Goal: Information Seeking & Learning: Find specific fact

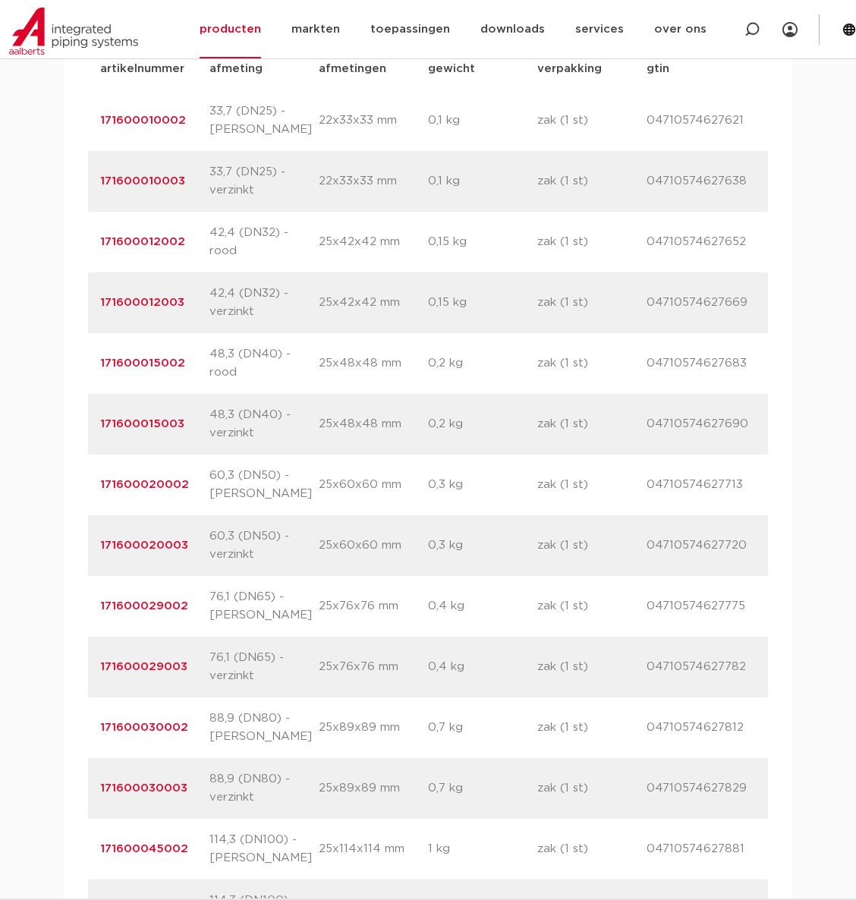
scroll to position [1024, 0]
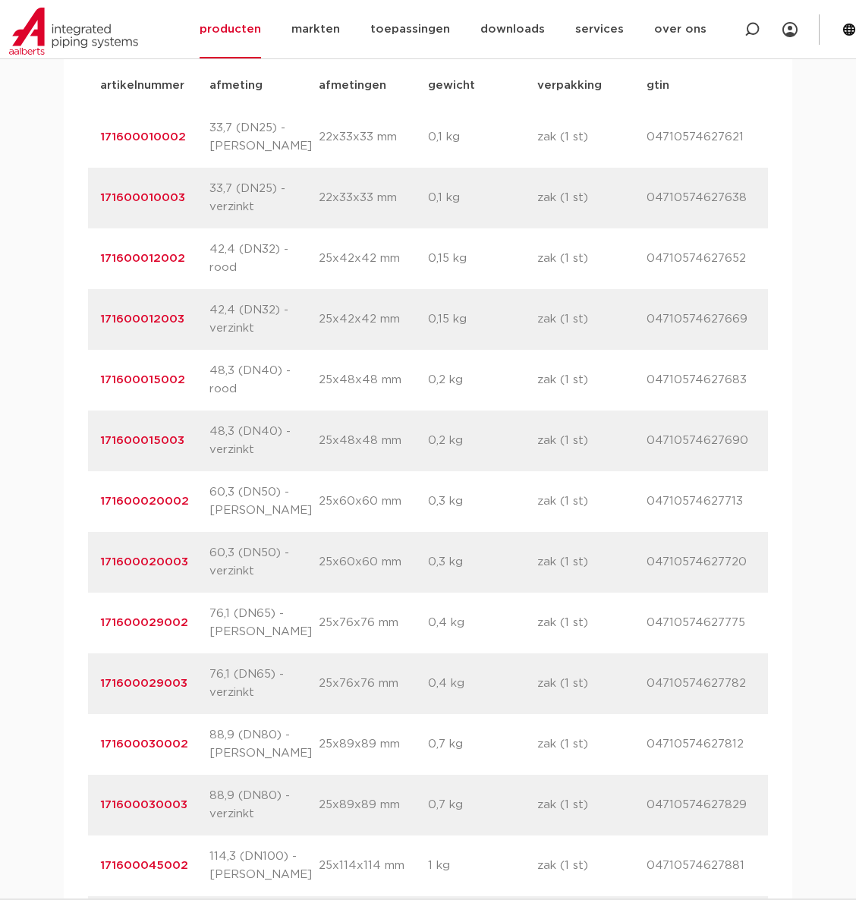
click at [383, 289] on div "artikelnummer 171600012003 afmeting 42,4 (DN32) - verzinkt afmetingen 25x42x42 …" at bounding box center [428, 319] width 680 height 61
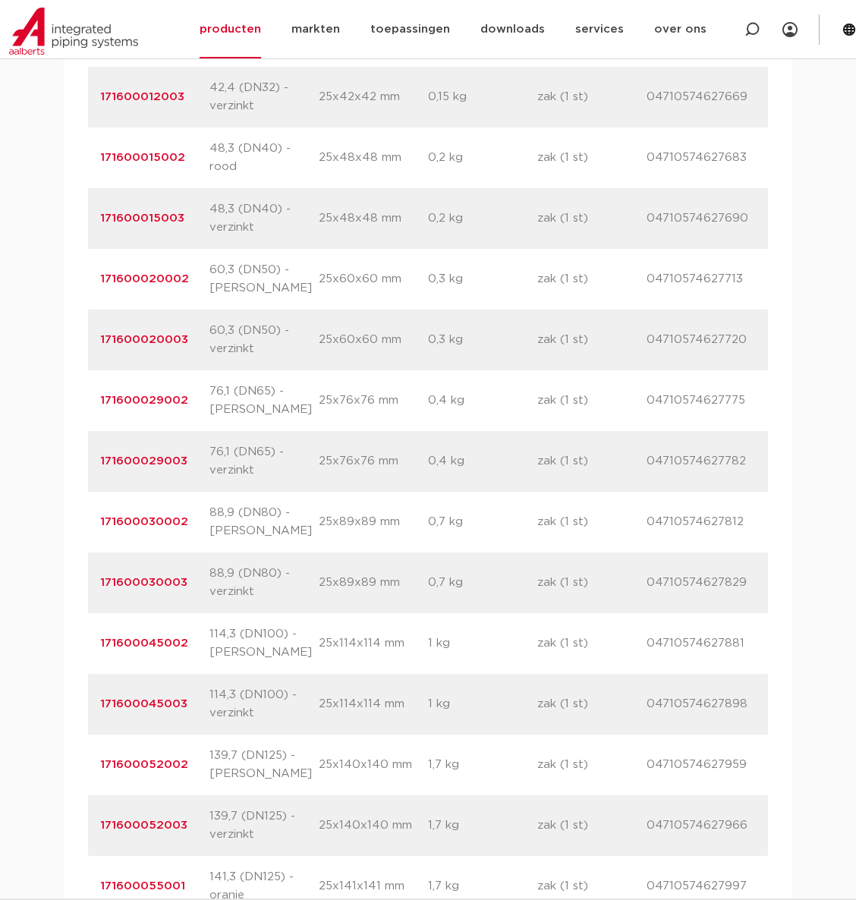
scroll to position [1251, 0]
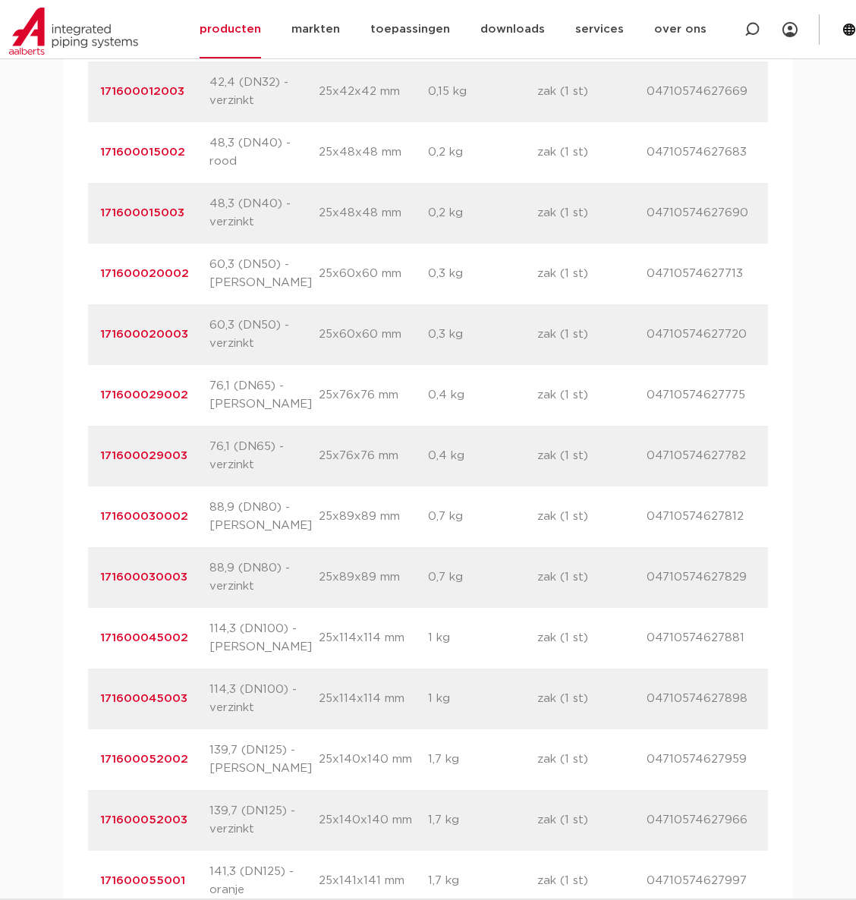
drag, startPoint x: 186, startPoint y: 243, endPoint x: 99, endPoint y: 237, distance: 87.5
click at [100, 265] on p "171600020002" at bounding box center [154, 274] width 109 height 18
copy link "171600020002"
drag, startPoint x: 187, startPoint y: 453, endPoint x: 90, endPoint y: 466, distance: 98.7
click at [90, 486] on div "artikelnummer 171600030002 afmeting 88,9 (DN80) - rood afmetingen 25x89x89 mm g…" at bounding box center [428, 516] width 680 height 61
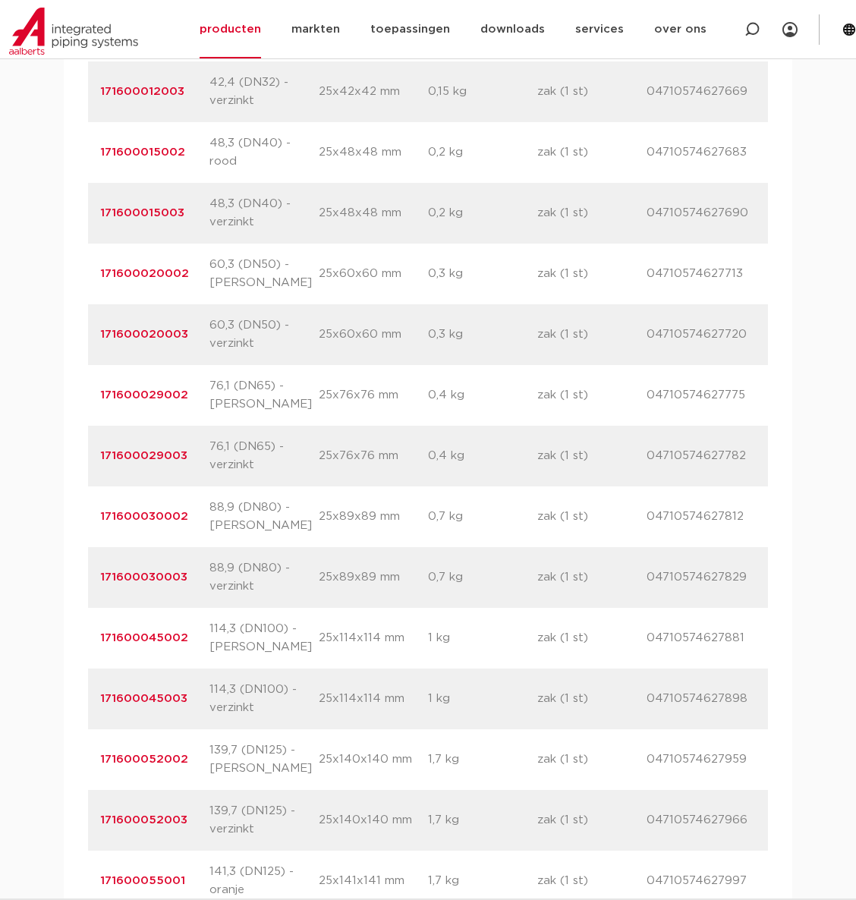
copy link "171600030002"
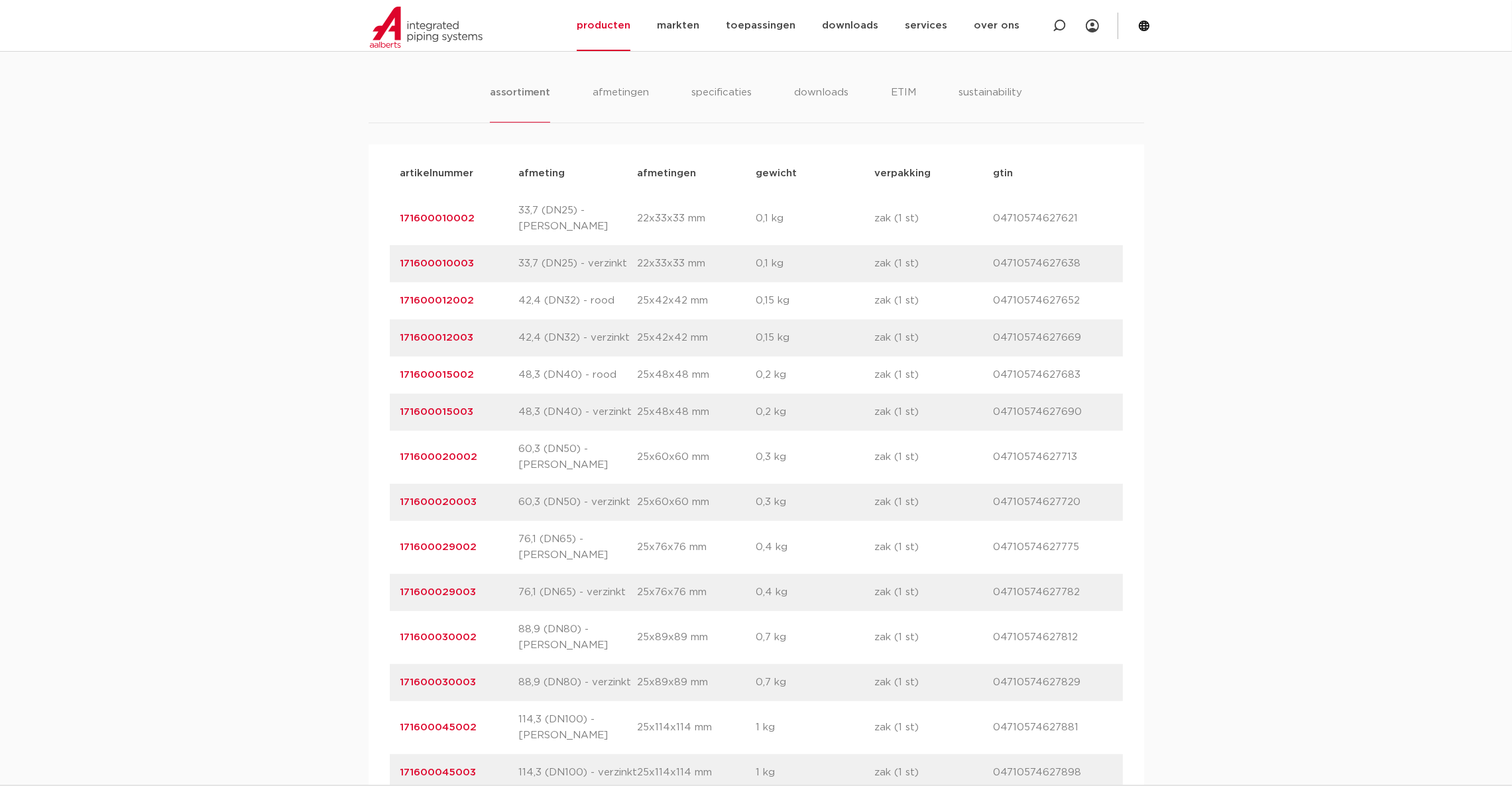
drag, startPoint x: 485, startPoint y: 433, endPoint x: 399, endPoint y: 436, distance: 86.1
click at [400, 450] on p "171600020002" at bounding box center [459, 458] width 119 height 16
copy link "171600020002"
click at [480, 675] on p "171600030003" at bounding box center [459, 683] width 119 height 16
drag, startPoint x: 488, startPoint y: 590, endPoint x: 389, endPoint y: 583, distance: 99.2
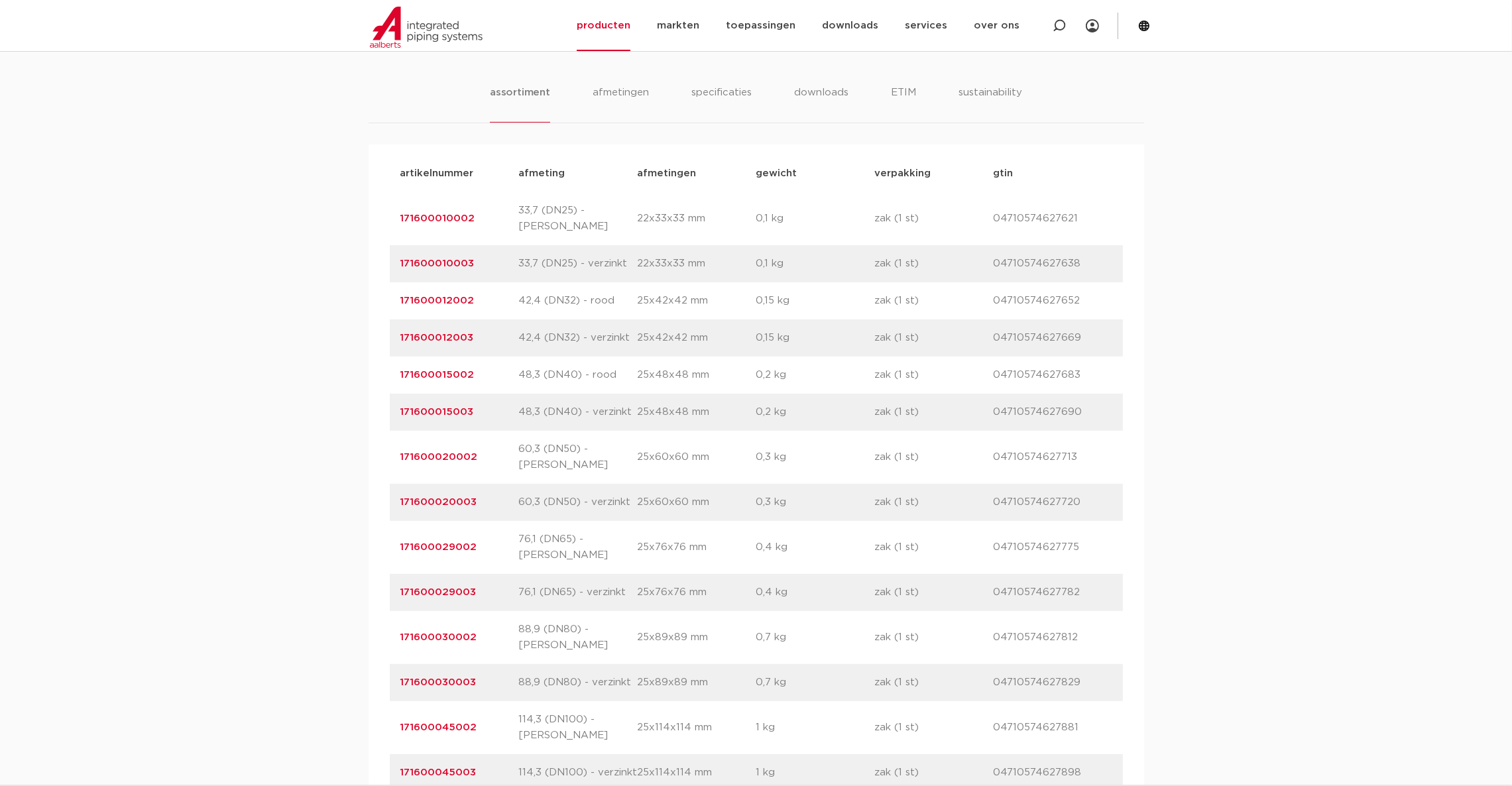
click at [390, 611] on div "artikelnummer 171600030002 afmeting 88,9 (DN80) - rood afmetingen 25x89x89 mm g…" at bounding box center [756, 638] width 733 height 53
copy link "171600030002"
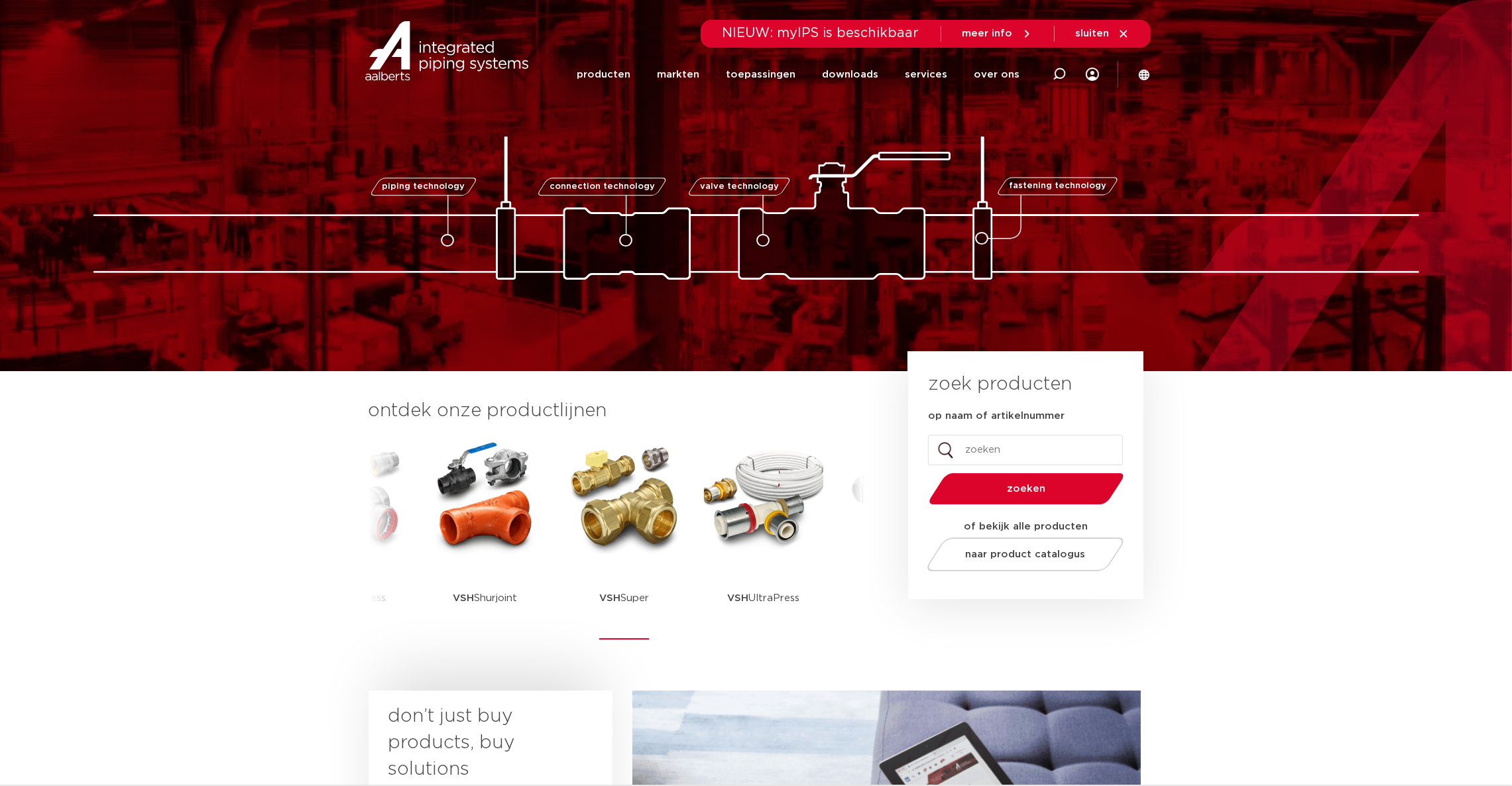
click at [650, 472] on img at bounding box center [625, 497] width 120 height 120
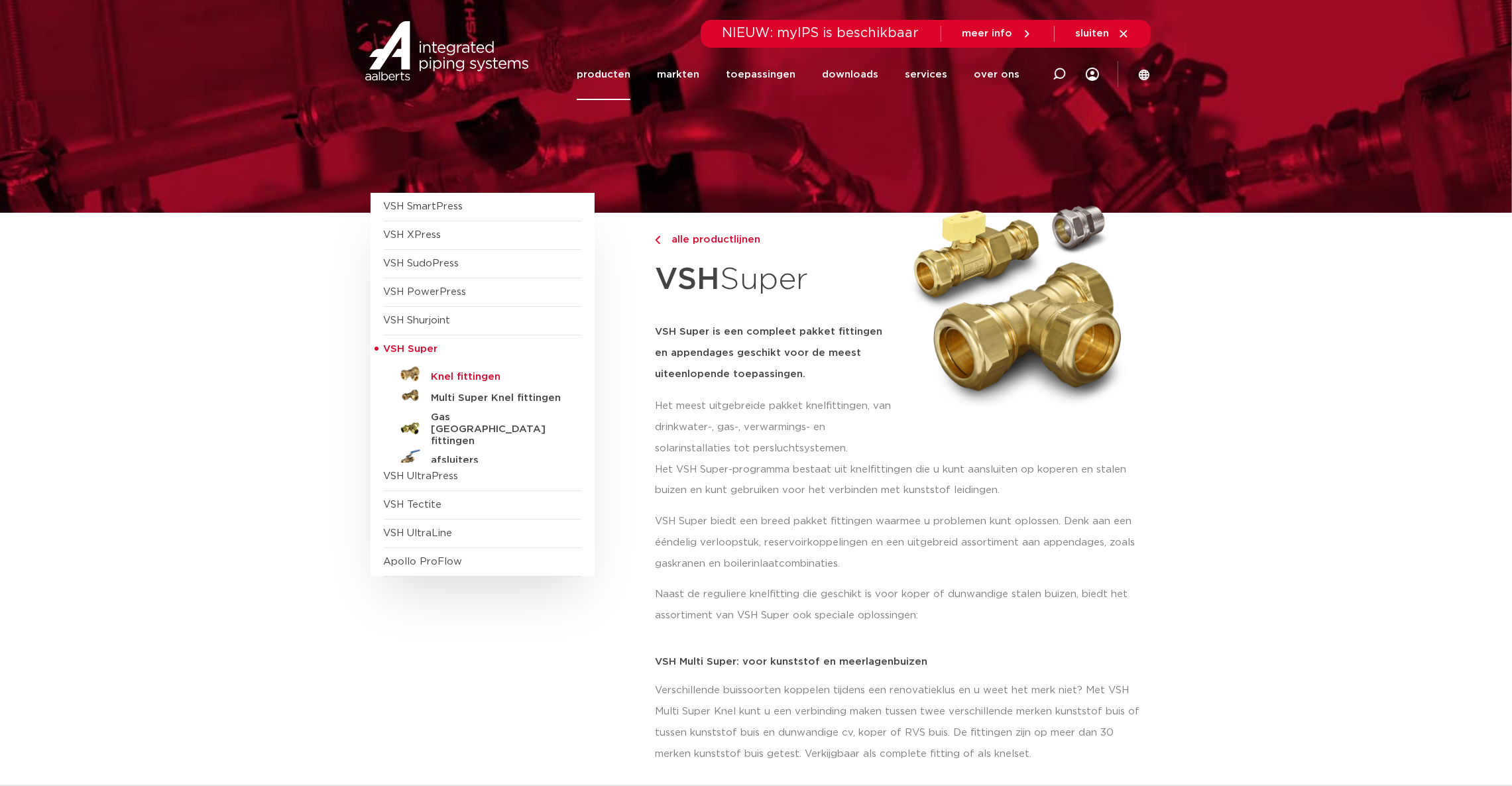
click at [482, 376] on h5 "Knel fittingen" at bounding box center [497, 377] width 131 height 12
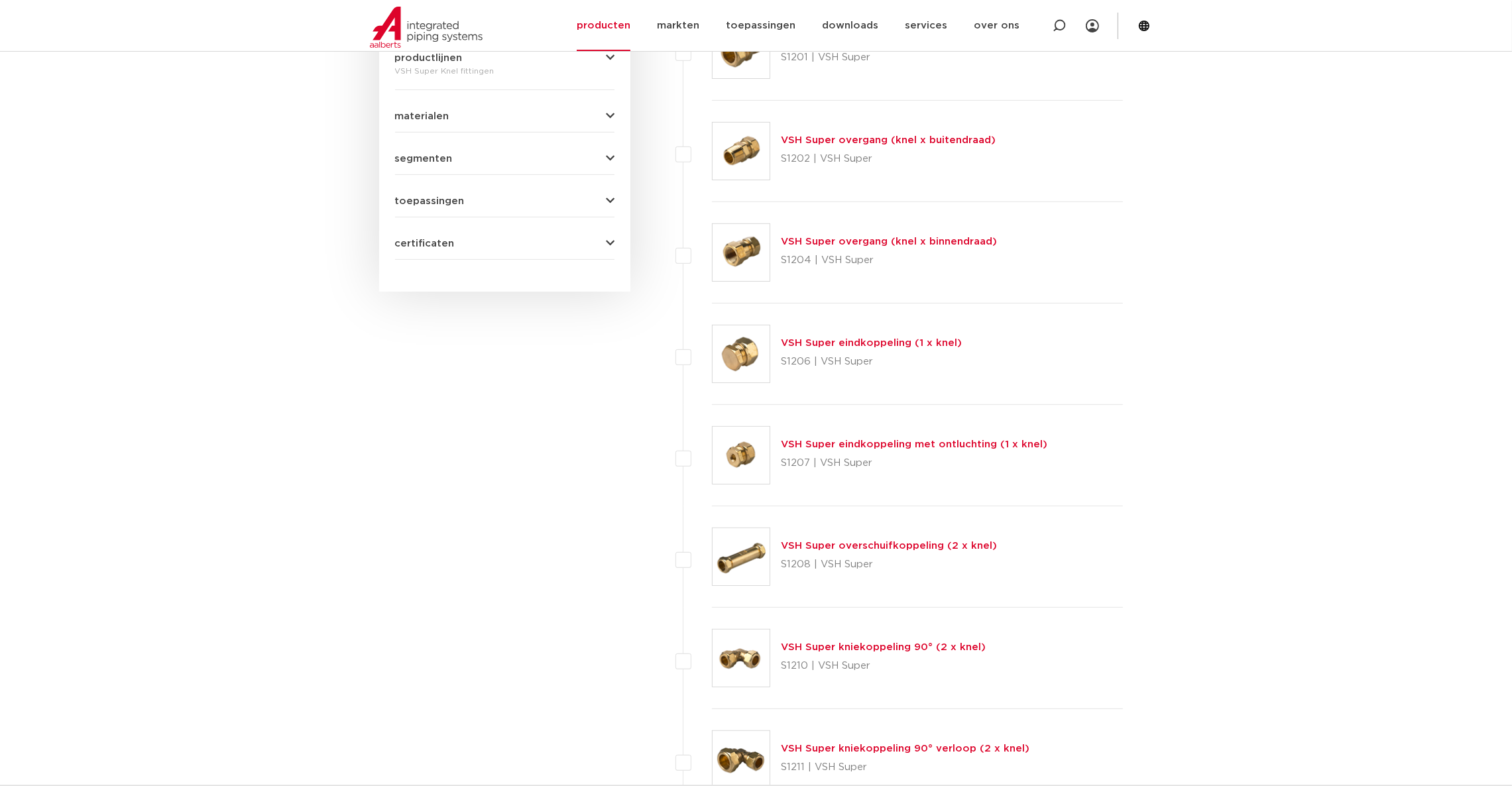
scroll to position [630, 0]
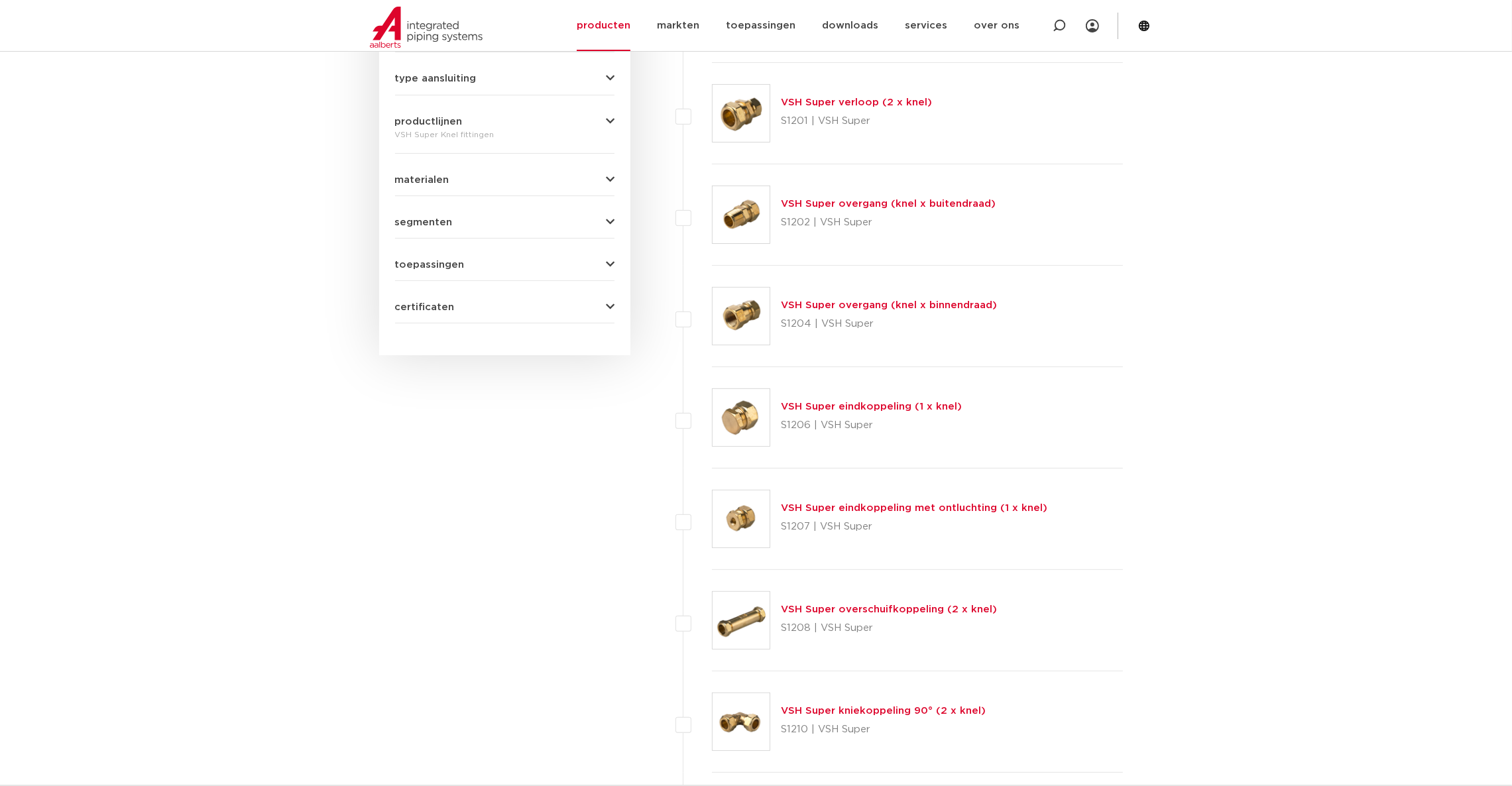
click at [878, 405] on link "VSH Super eindkoppeling (1 x knel)" at bounding box center [871, 406] width 181 height 10
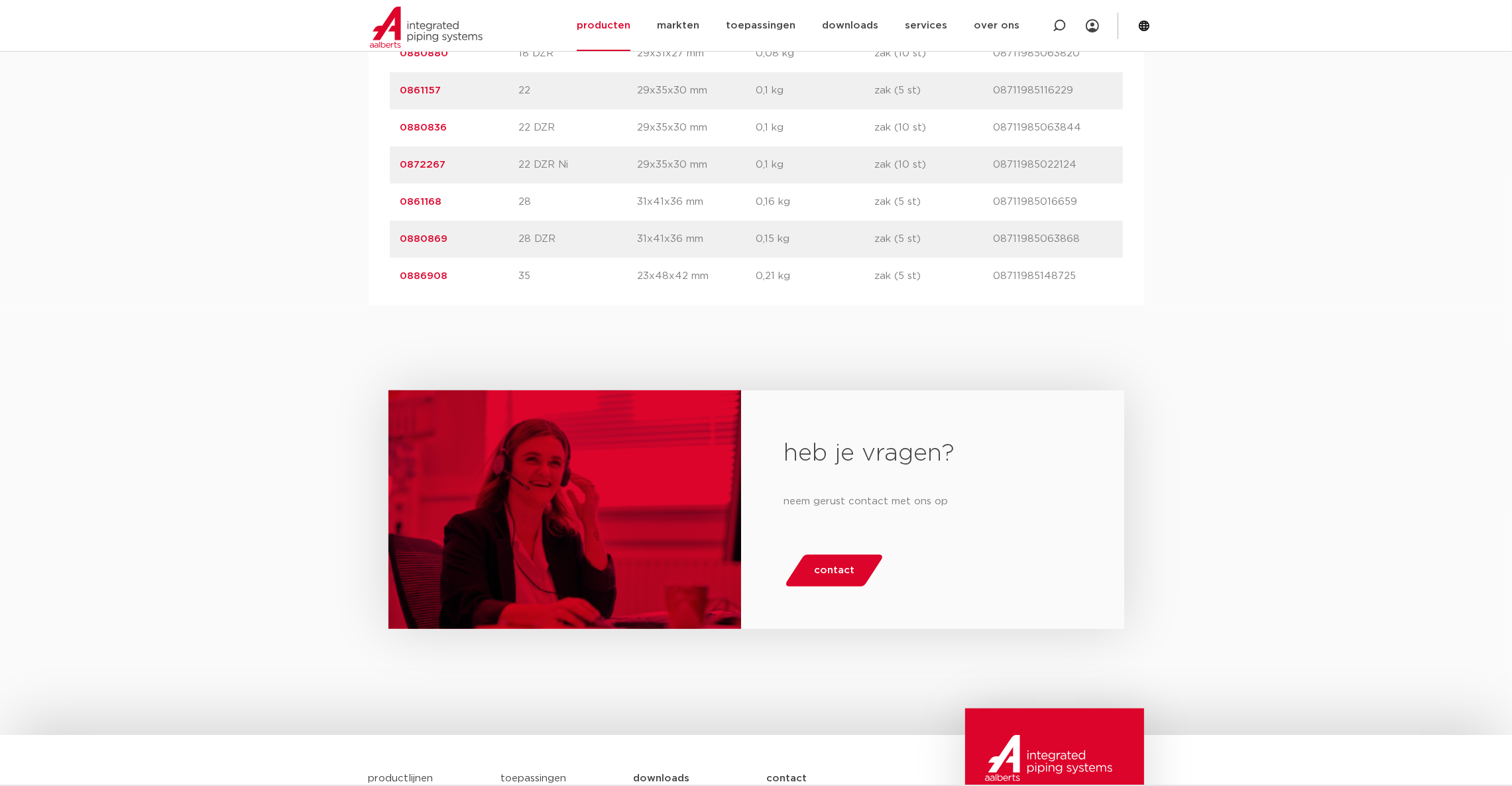
scroll to position [897, 0]
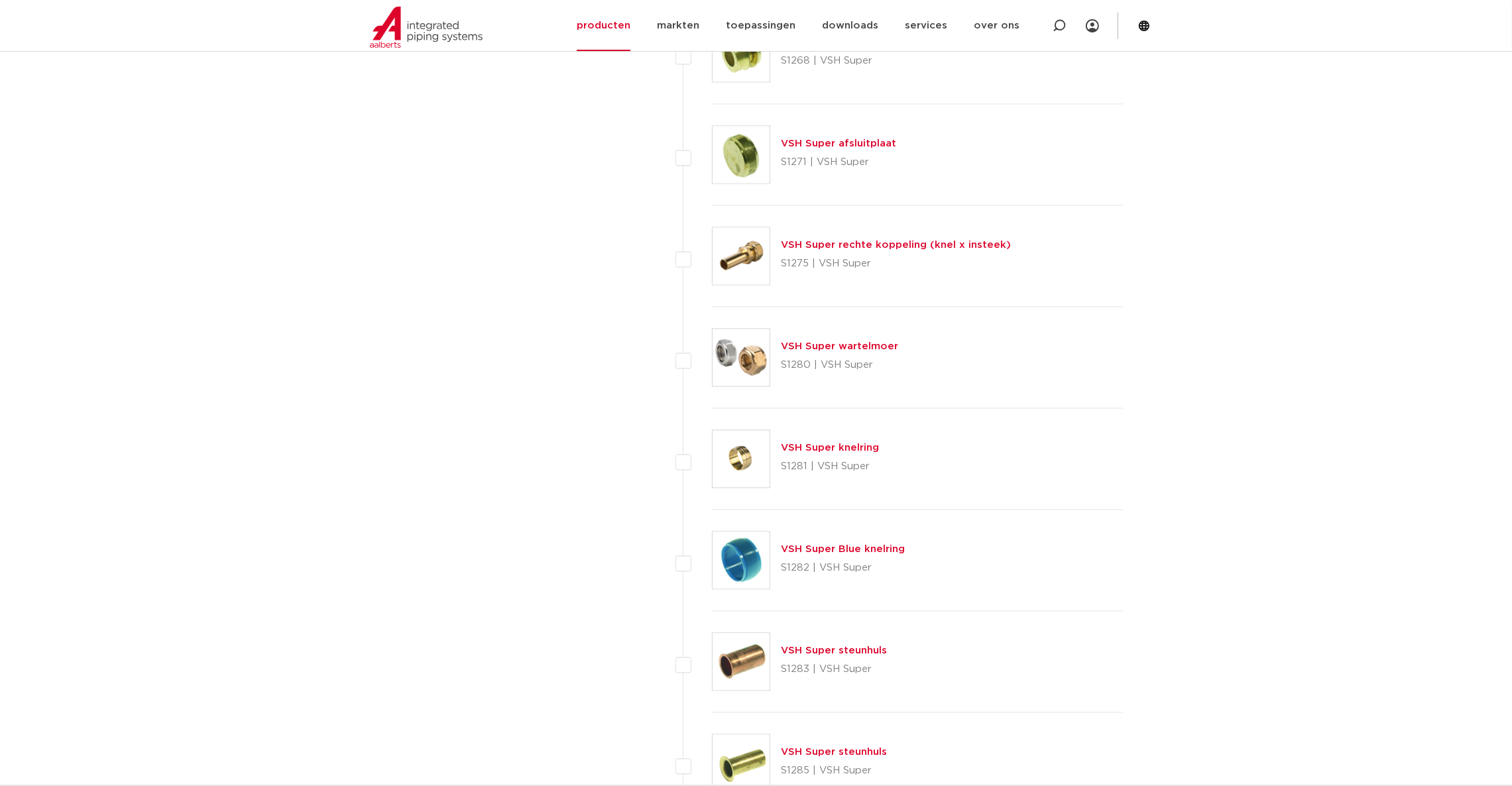
scroll to position [4408, 0]
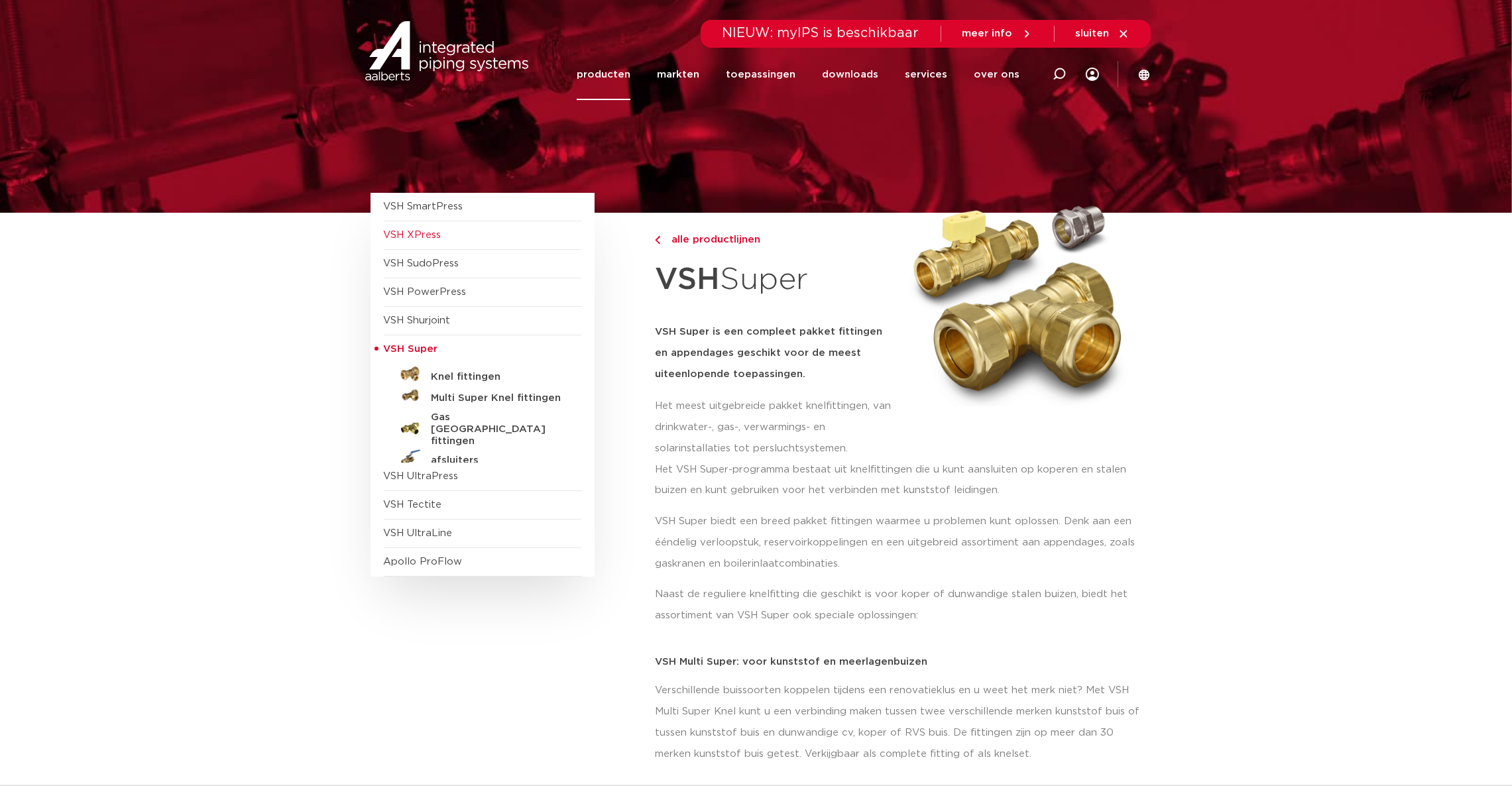
click at [408, 232] on span "VSH XPress" at bounding box center [412, 234] width 58 height 10
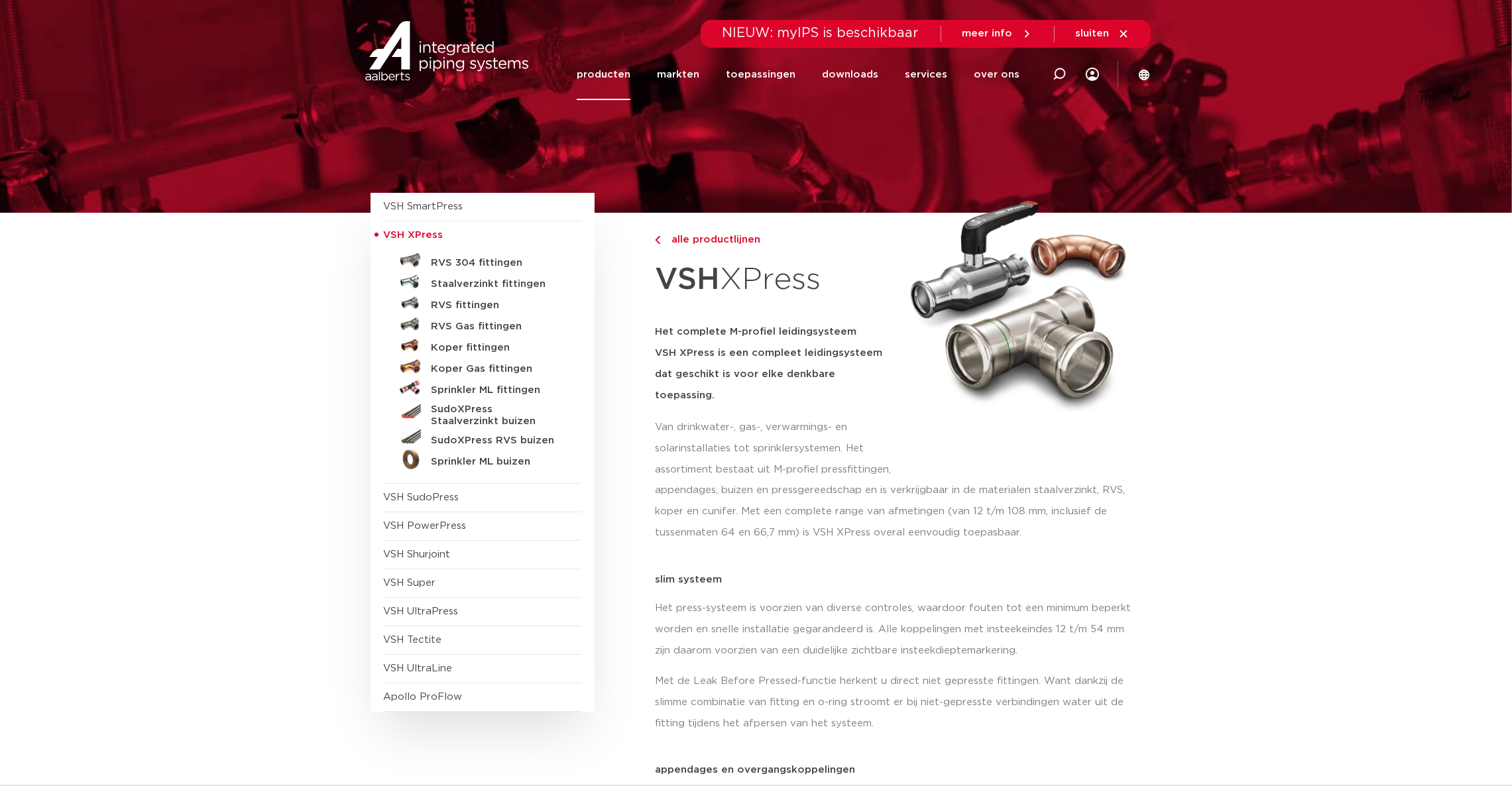
click at [606, 81] on link "producten" at bounding box center [603, 74] width 53 height 51
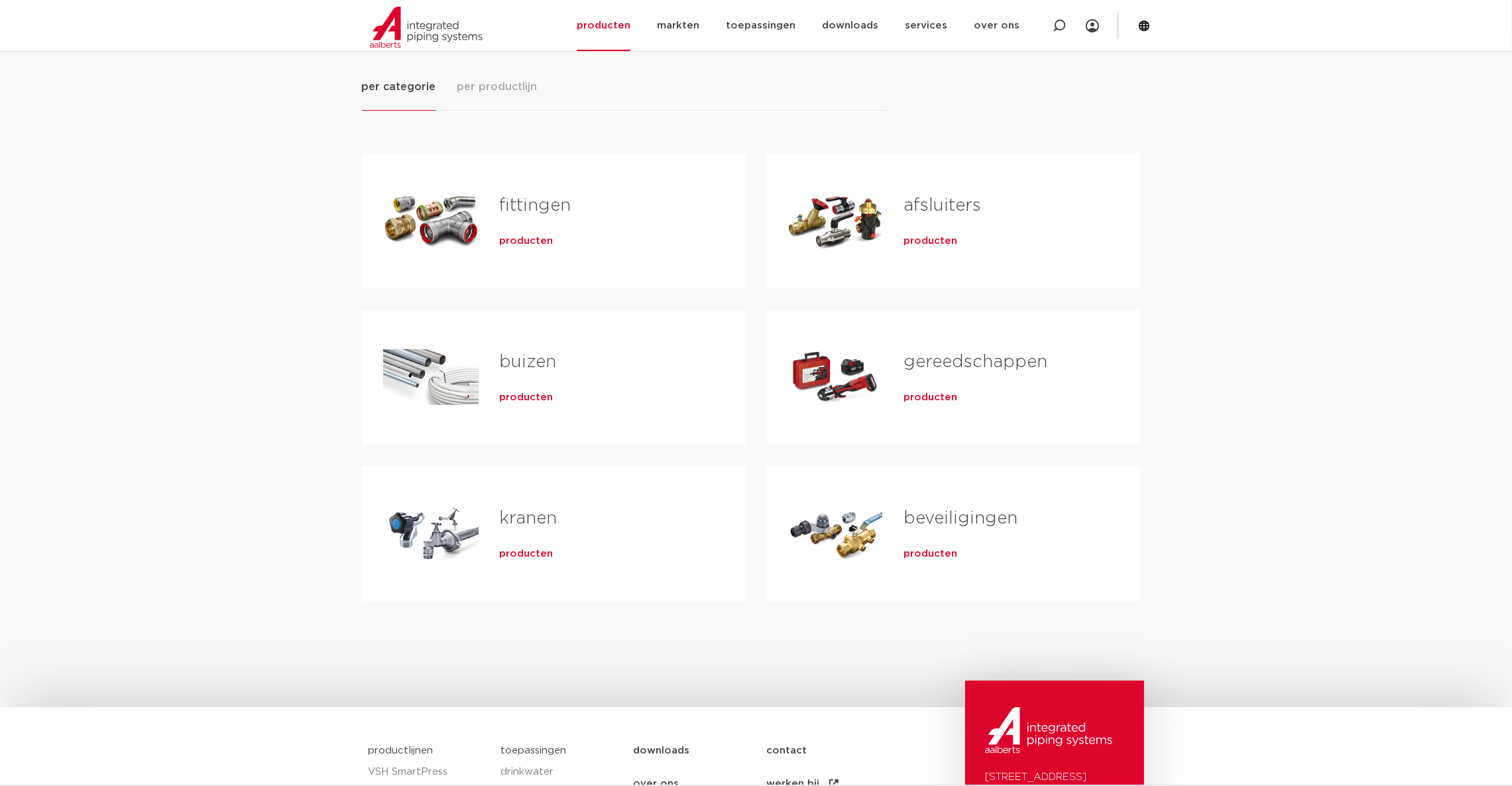
scroll to position [199, 0]
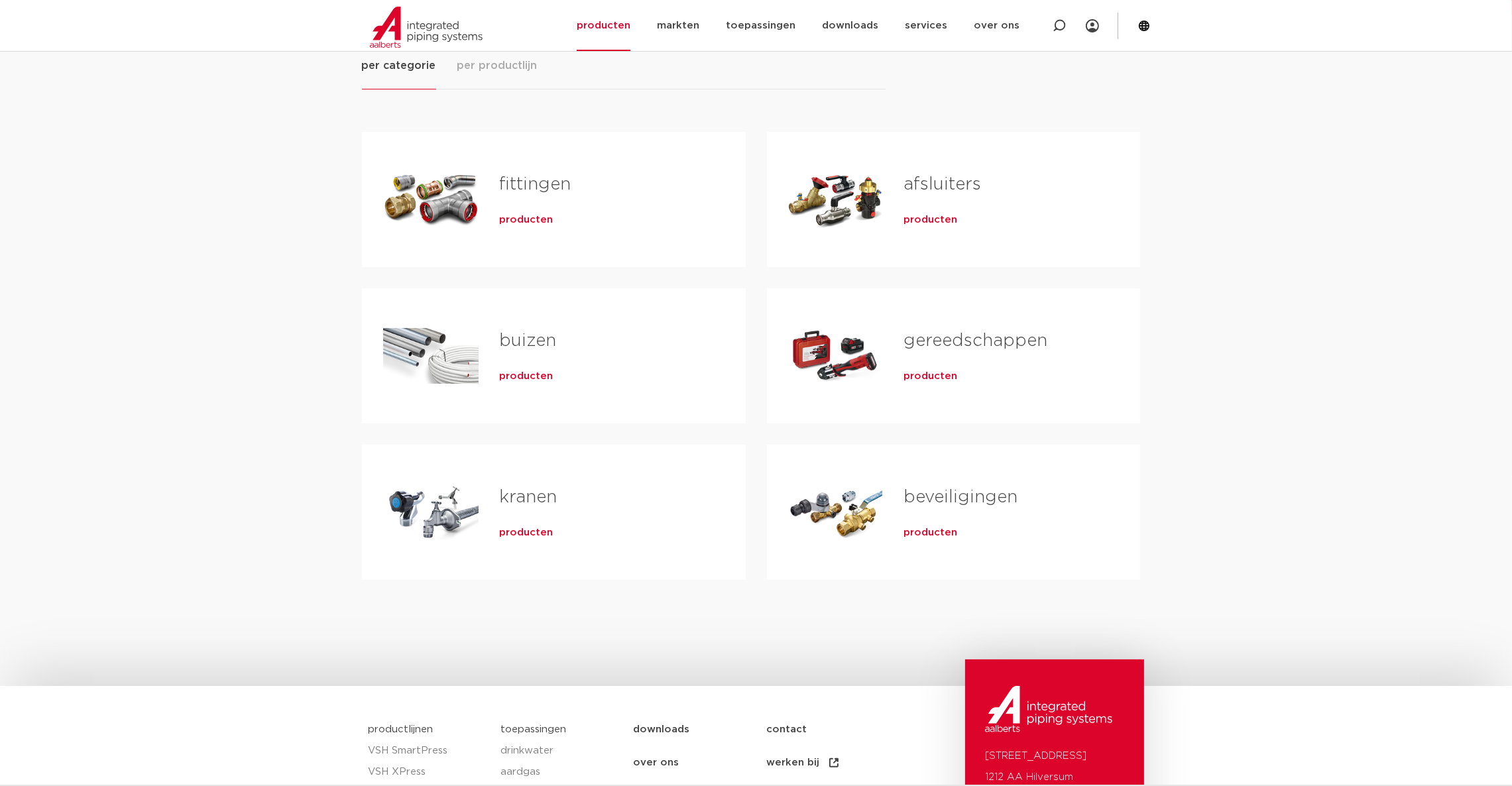
click at [820, 191] on div "Tabs. Open items met enter of spatie, sluit af met escape en navigeer met de pi…" at bounding box center [835, 199] width 95 height 93
click at [917, 223] on span "producten" at bounding box center [929, 219] width 53 height 13
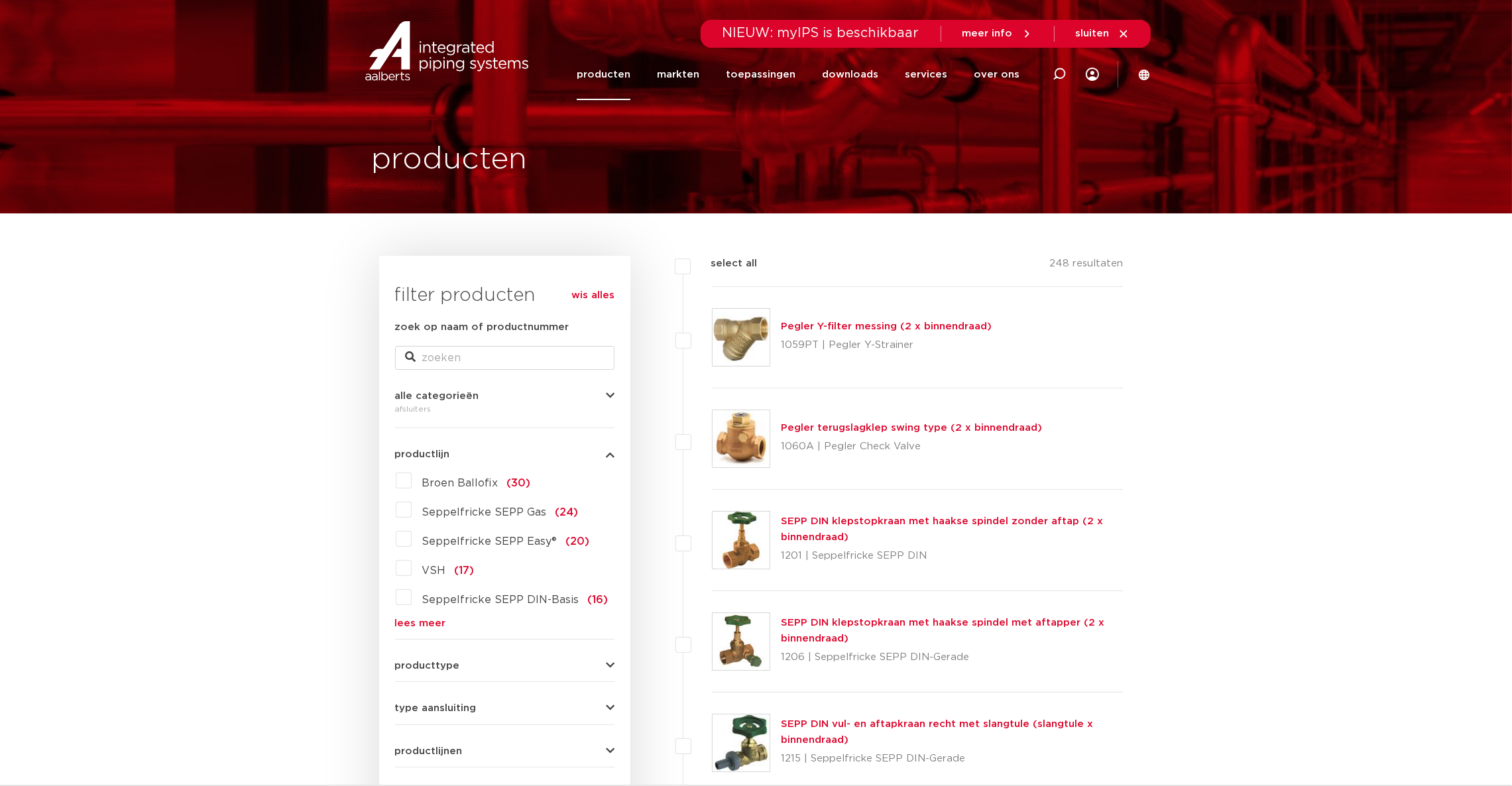
click at [613, 74] on link "producten" at bounding box center [603, 74] width 53 height 51
click at [457, 54] on img at bounding box center [446, 51] width 169 height 59
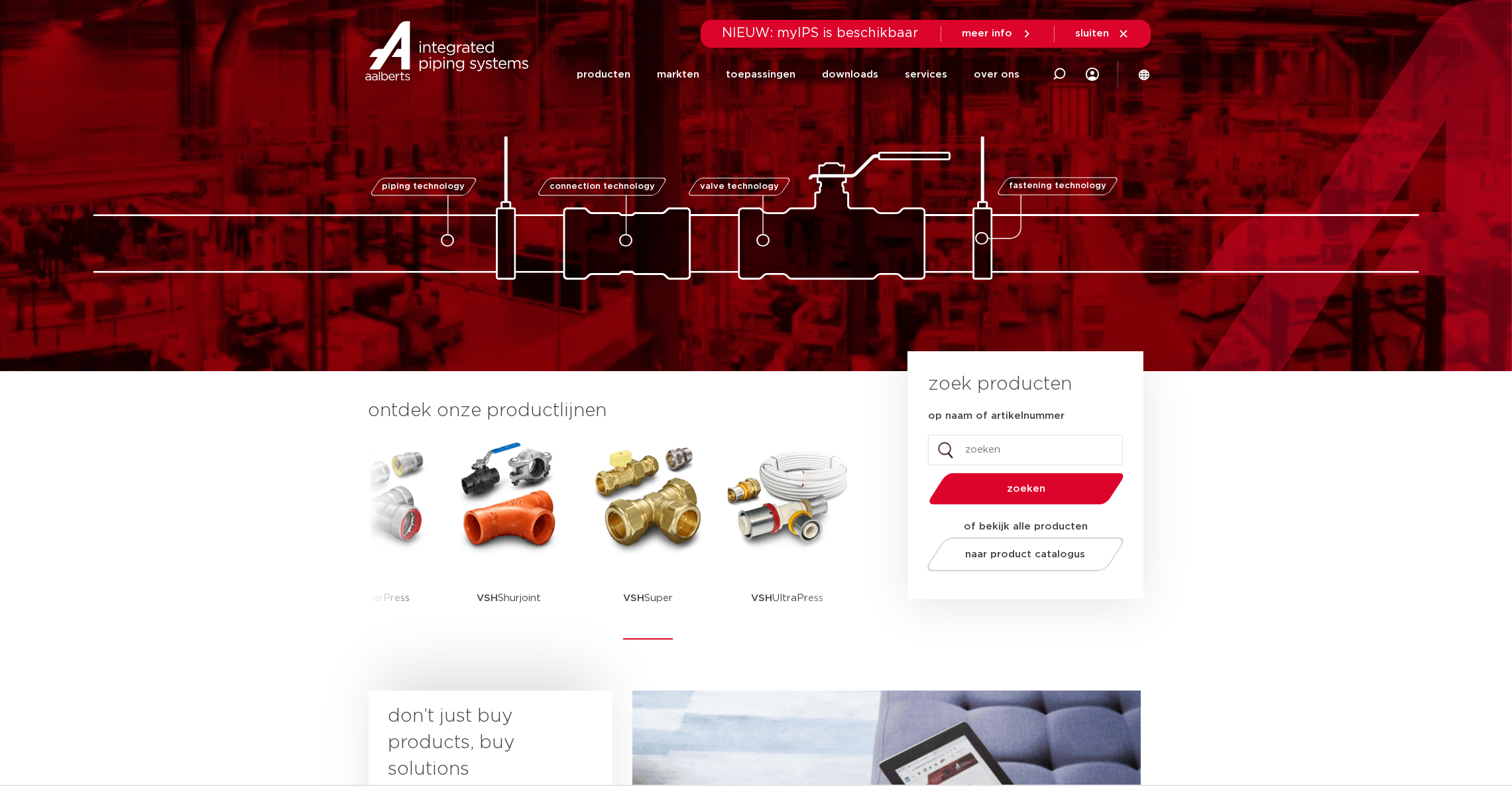
click at [639, 489] on img at bounding box center [648, 497] width 120 height 120
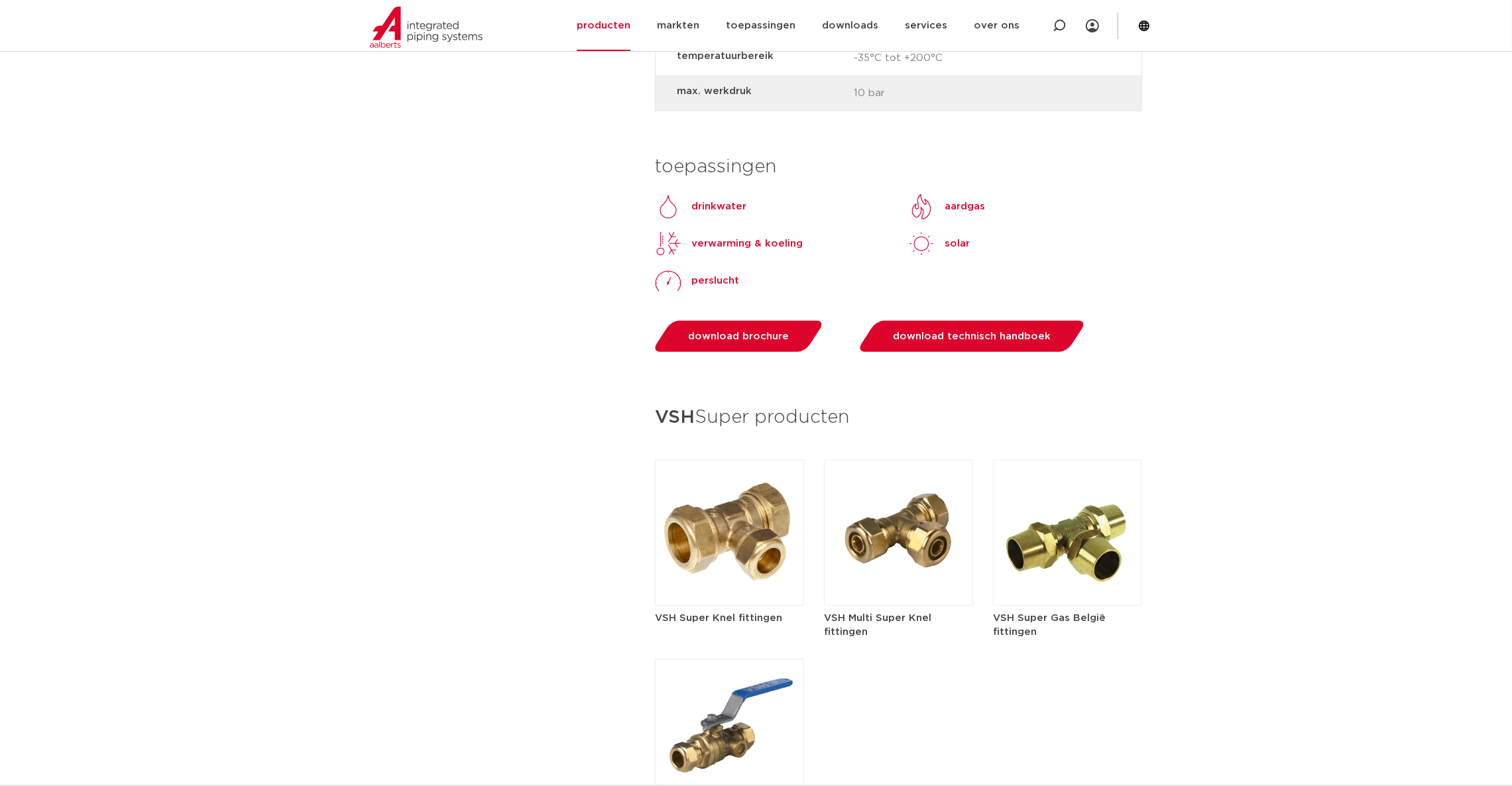
scroll to position [1491, 0]
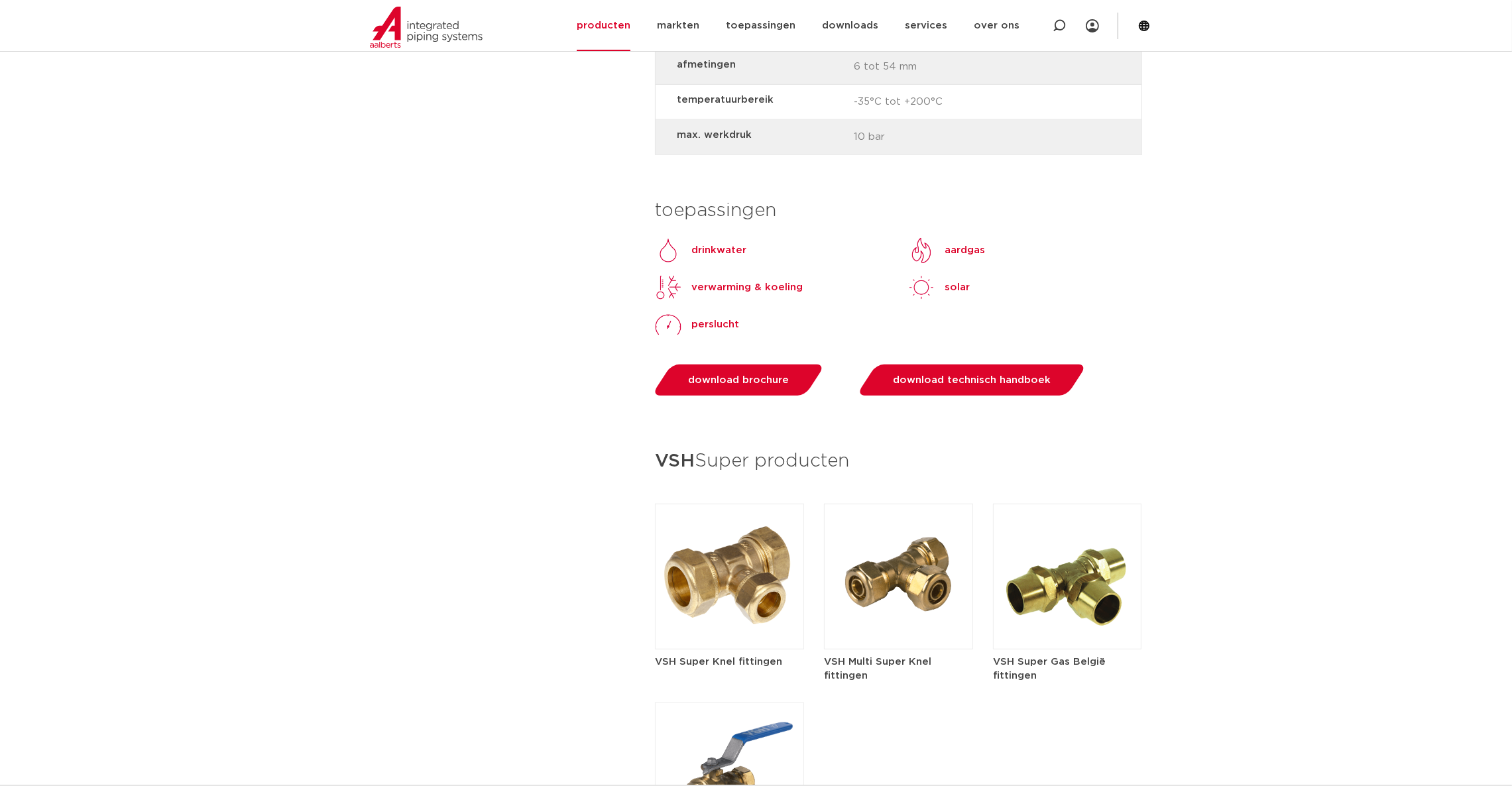
click at [759, 279] on p "verwarming & koeling" at bounding box center [747, 287] width 111 height 16
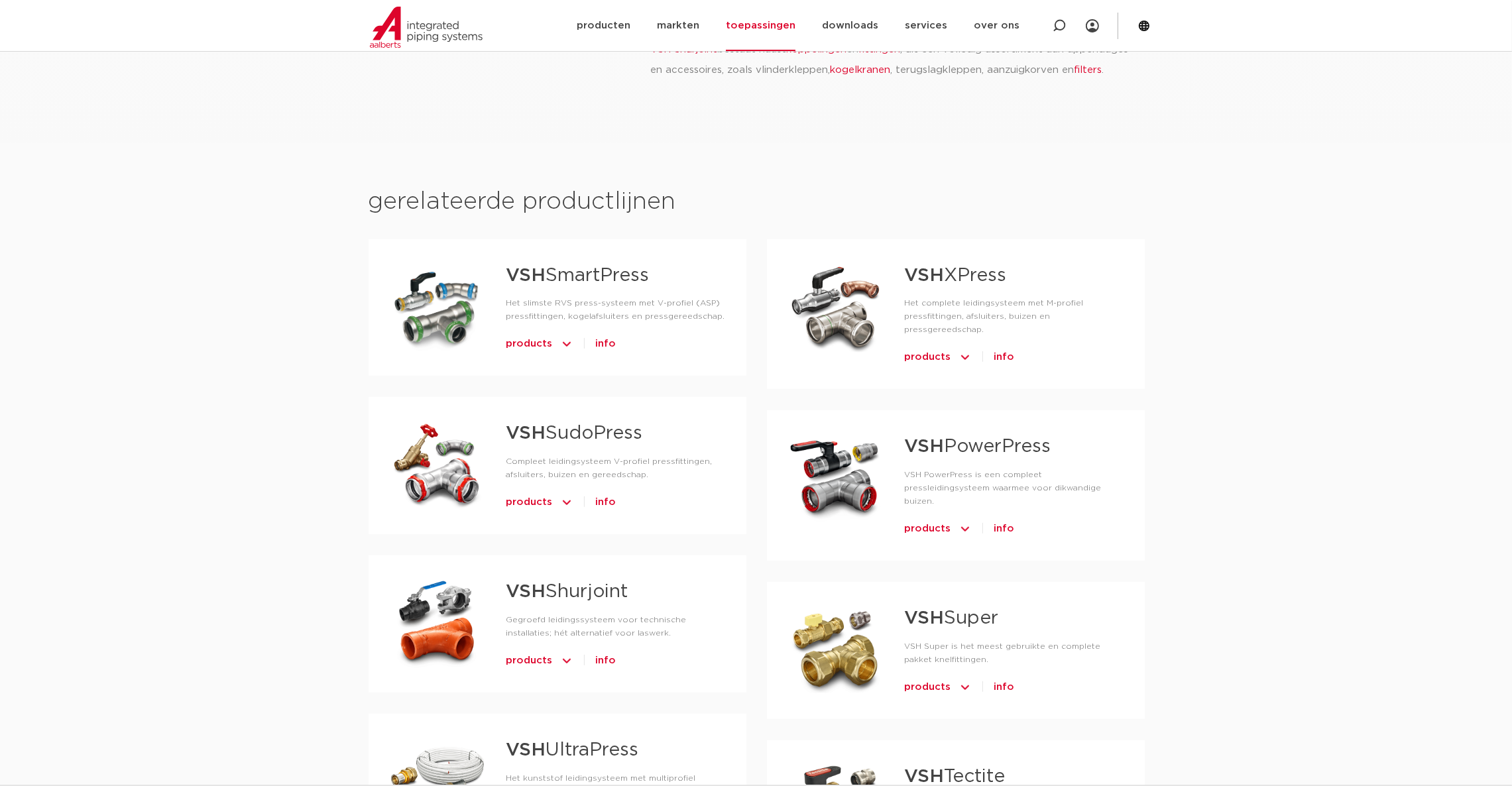
scroll to position [1192, 0]
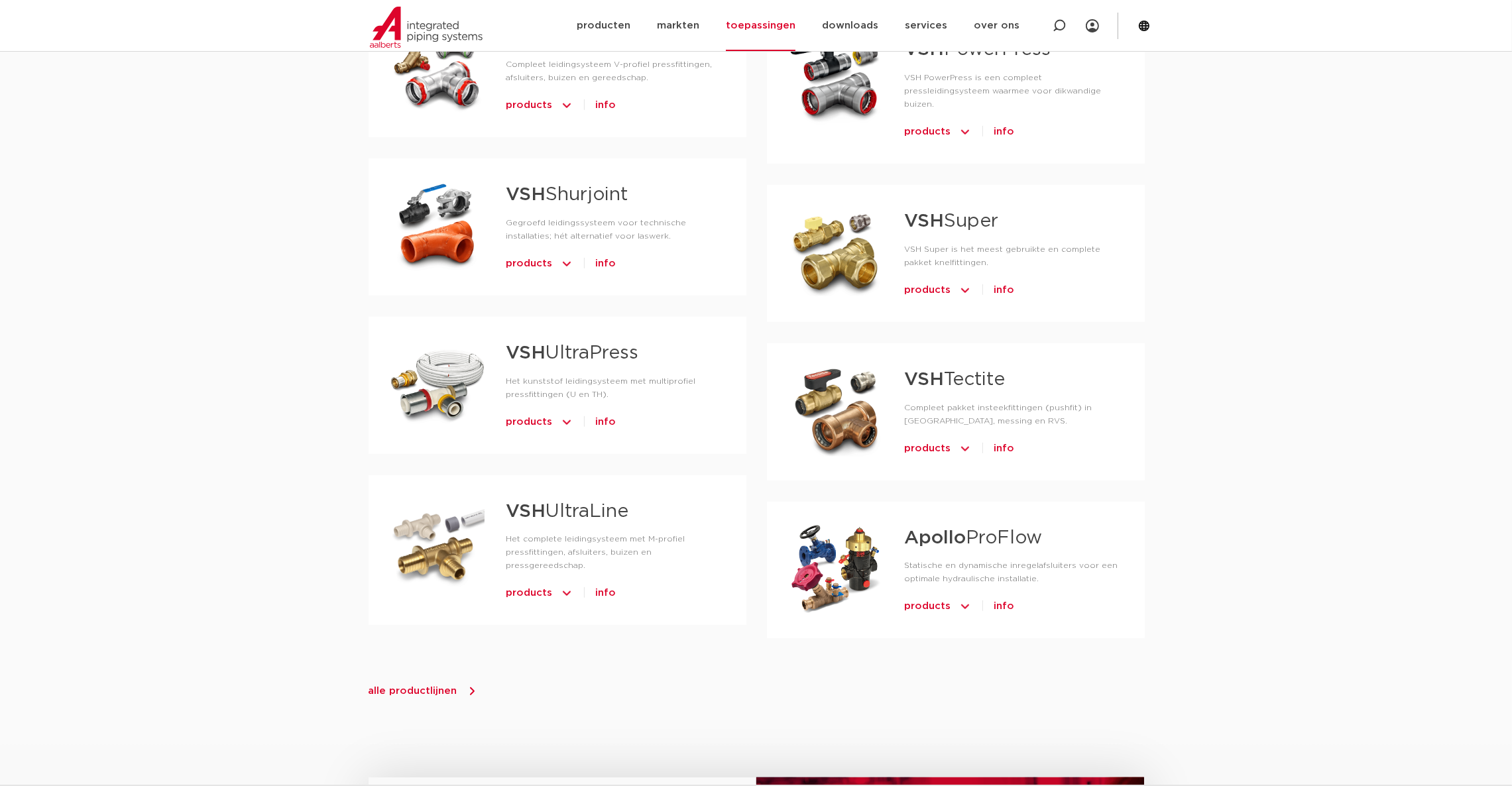
click at [849, 210] on div at bounding box center [835, 252] width 95 height 93
click at [931, 212] on strong "VSH" at bounding box center [924, 221] width 40 height 18
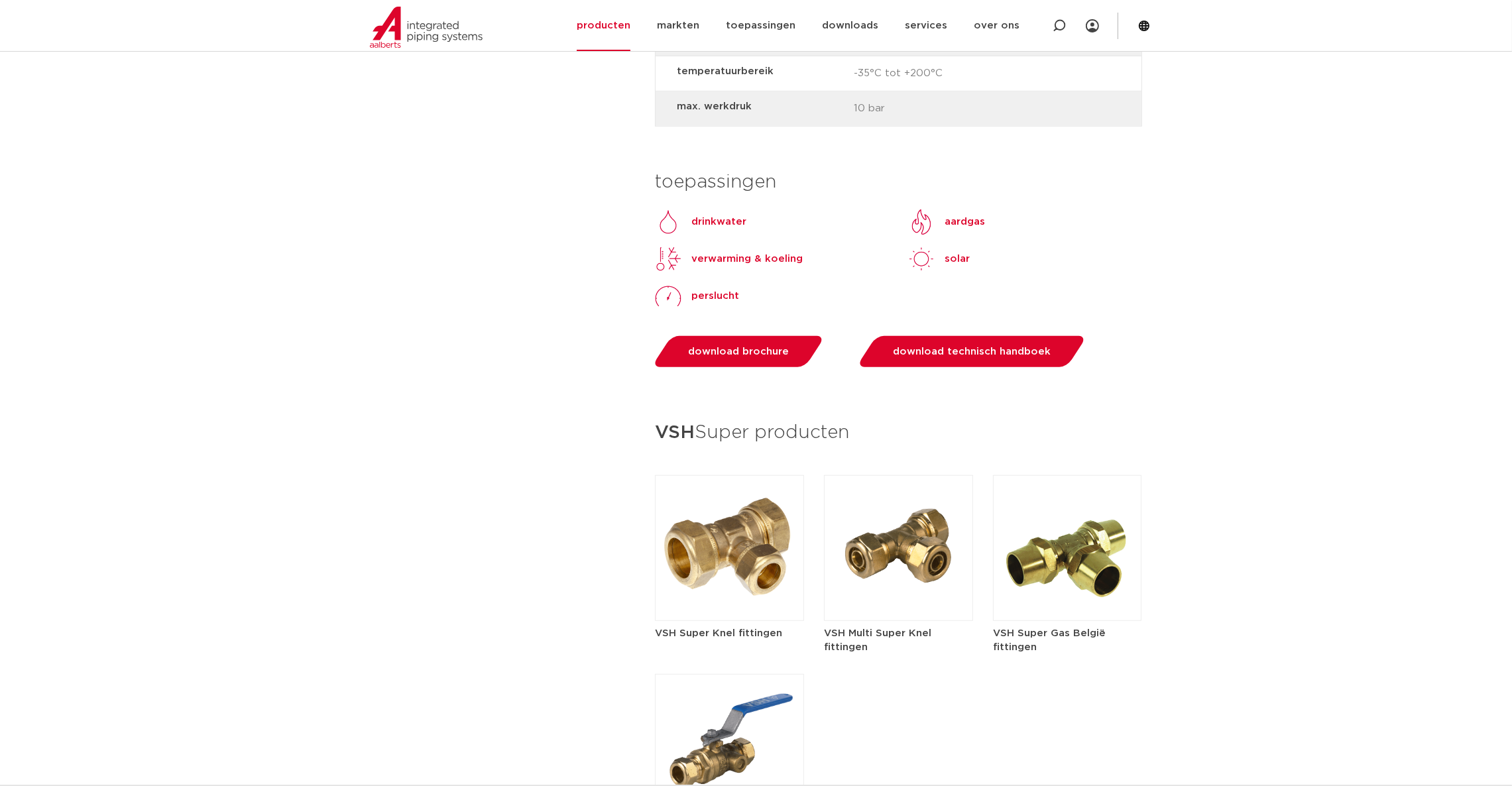
scroll to position [1789, 0]
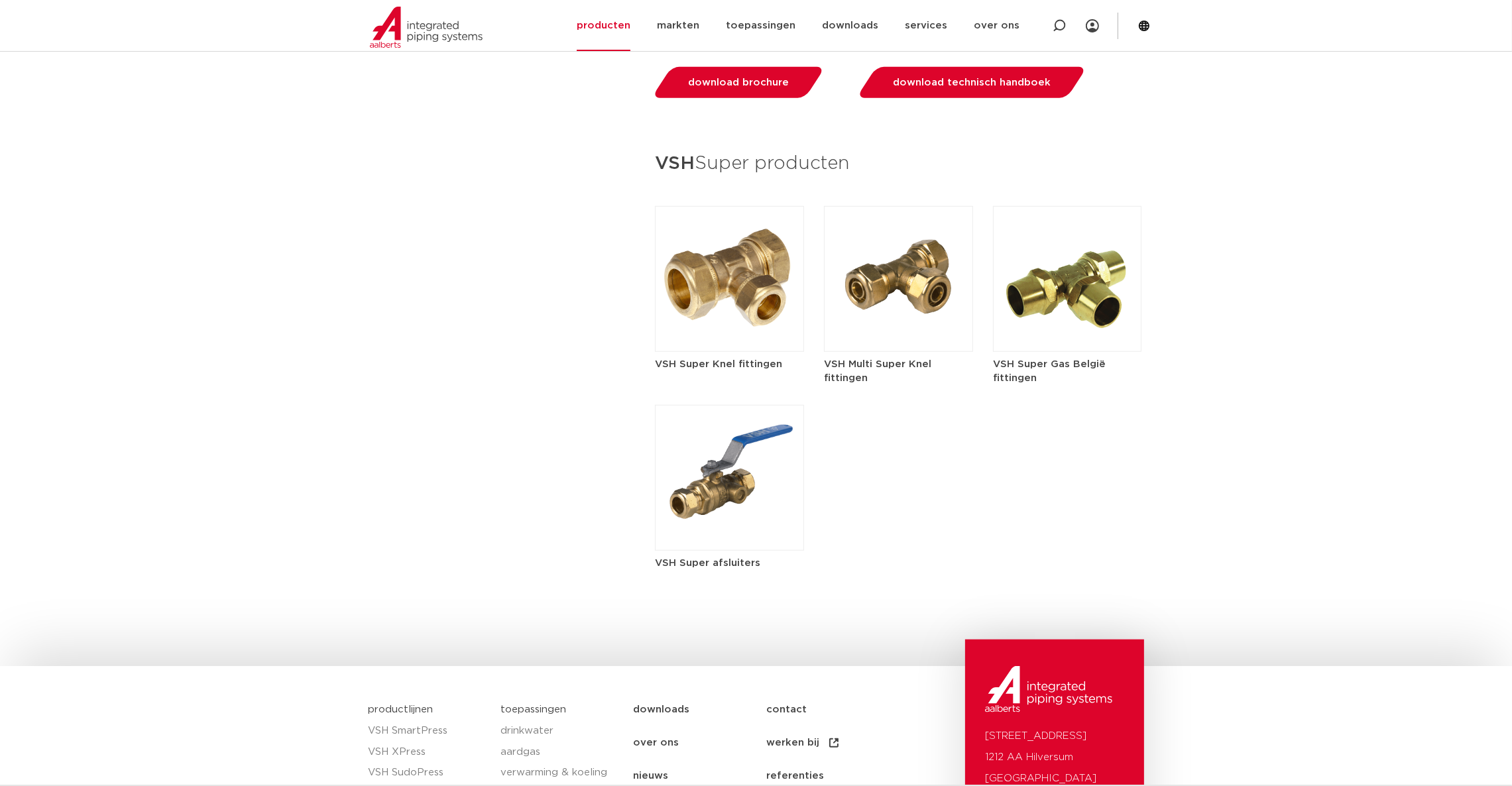
click at [878, 285] on img at bounding box center [898, 279] width 149 height 146
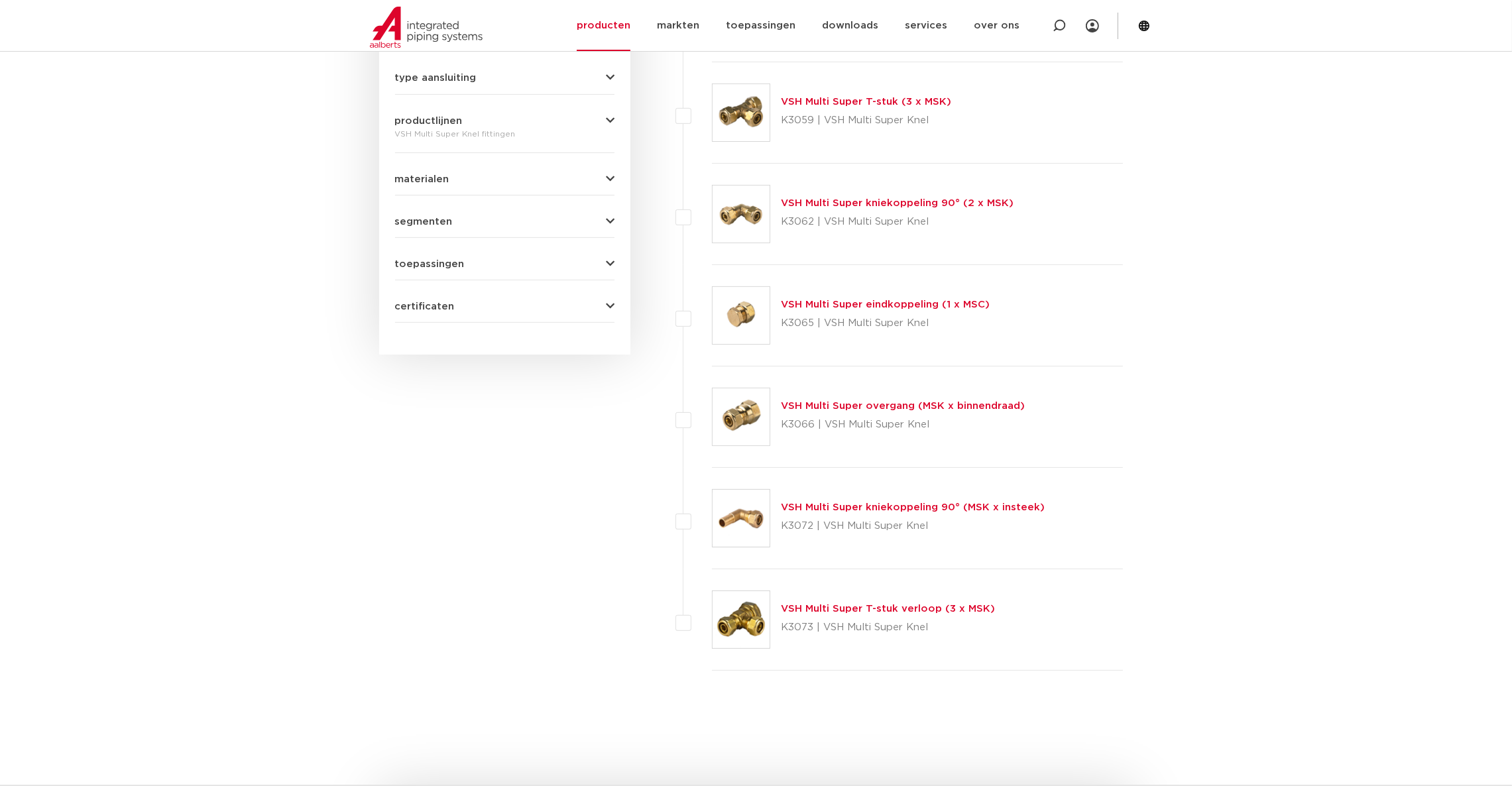
scroll to position [596, 0]
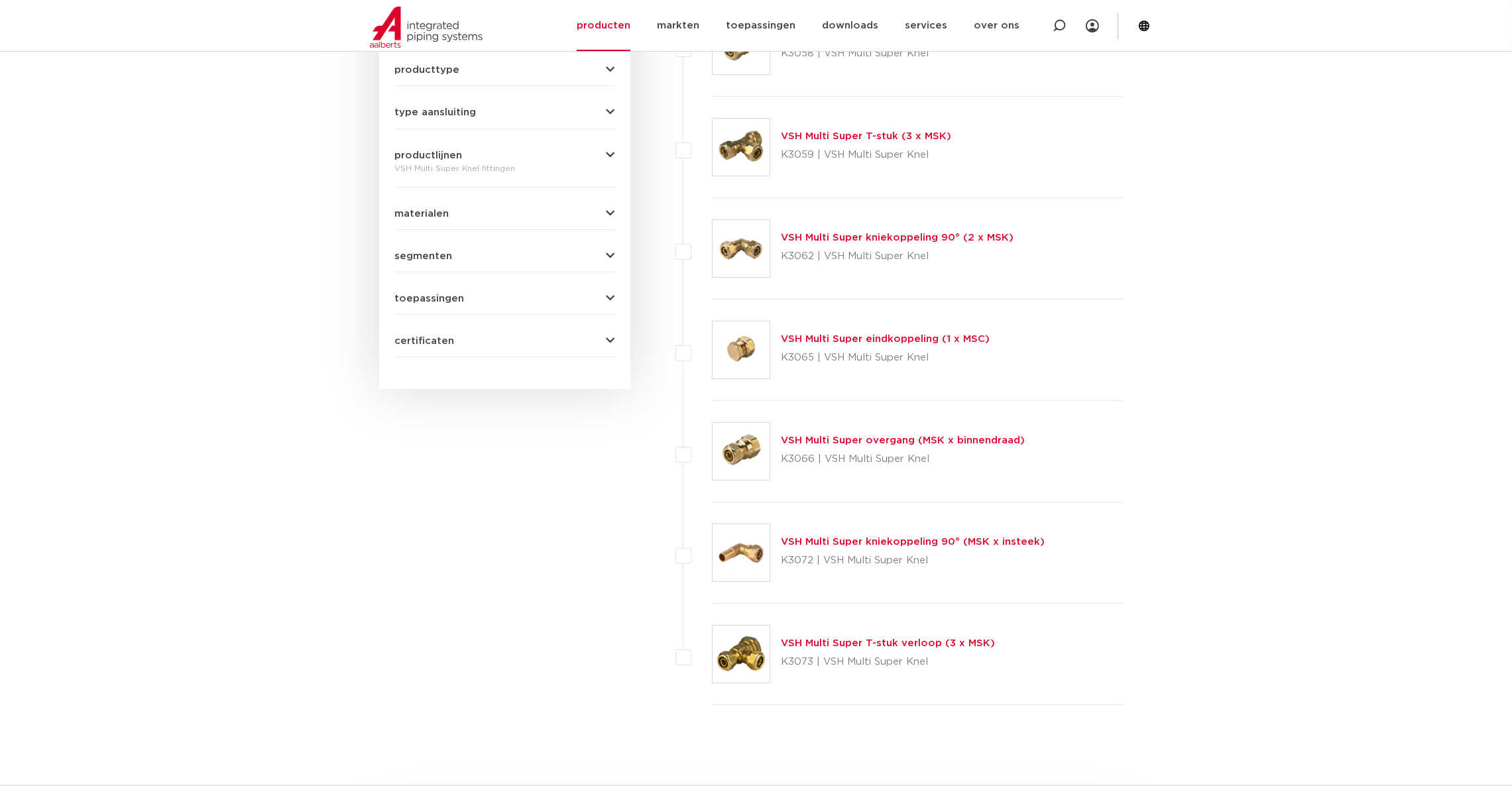
click at [840, 337] on link "VSH Multi Super eindkoppeling (1 x MSC)" at bounding box center [885, 338] width 209 height 10
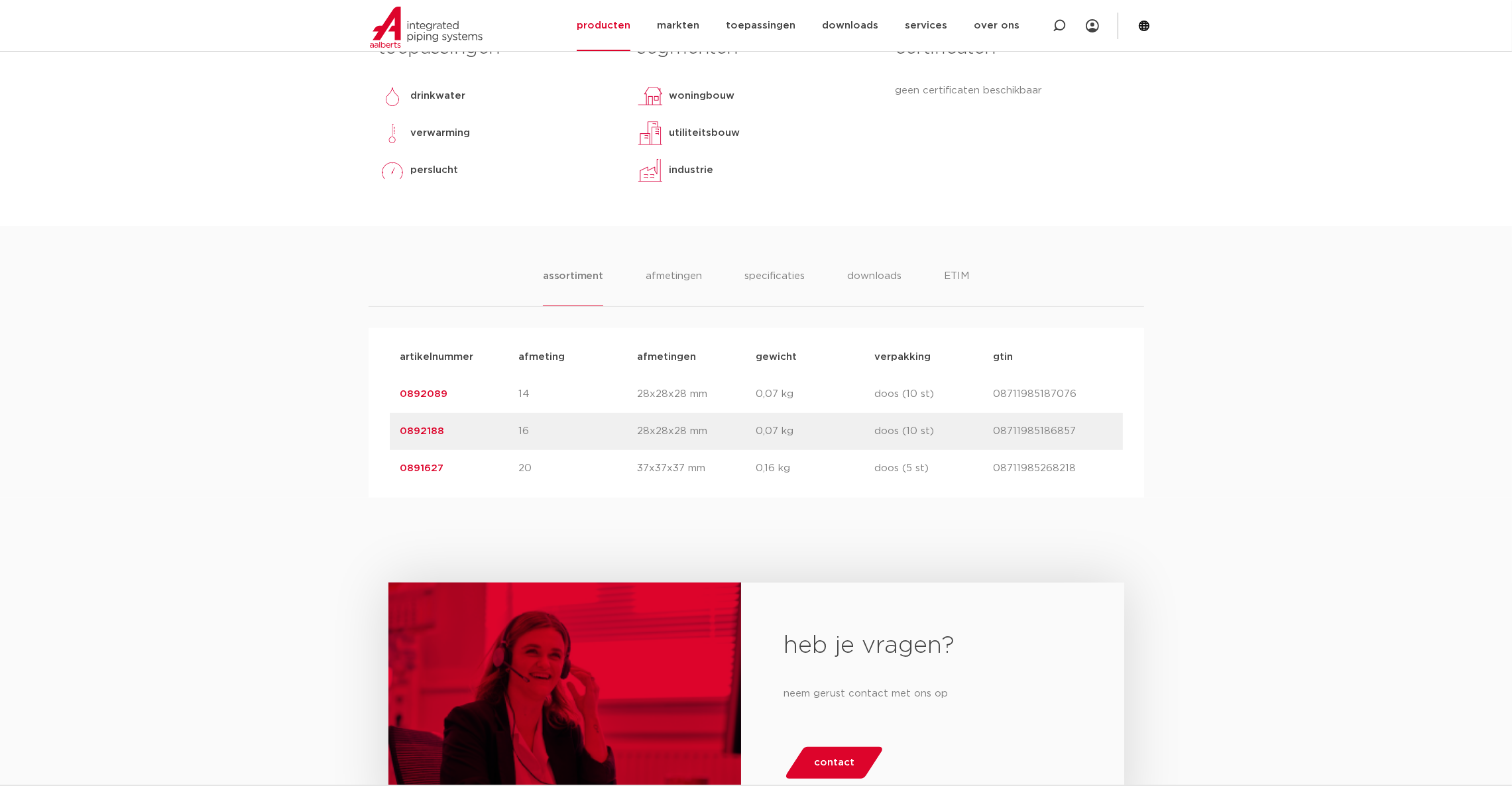
drag, startPoint x: 808, startPoint y: 337, endPoint x: 375, endPoint y: 437, distance: 444.4
click at [375, 437] on div "artikelnummer afmeting afmetingen gewicht verpakking gtin artikelnummer 0892089…" at bounding box center [756, 413] width 776 height 169
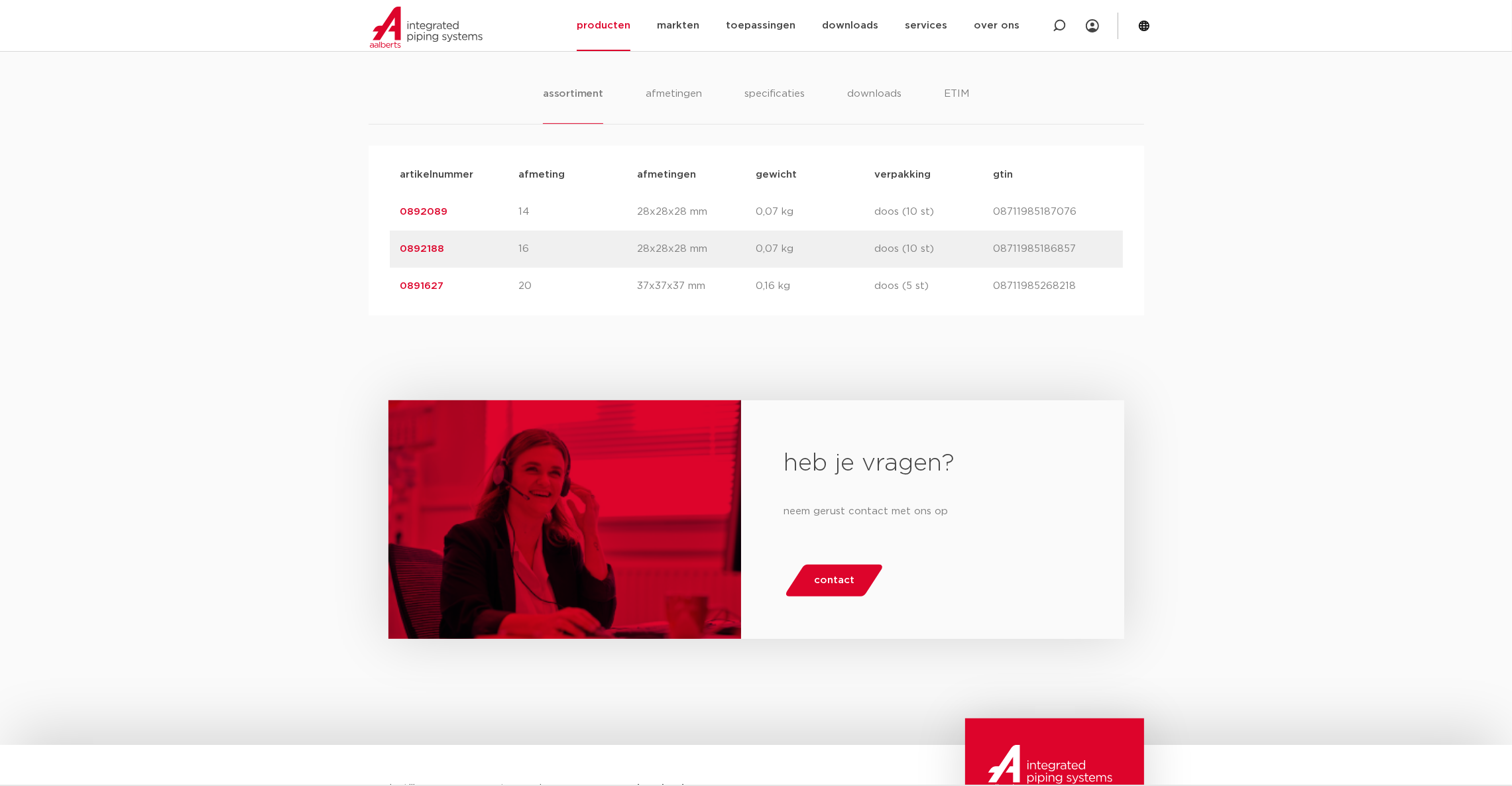
scroll to position [510, 0]
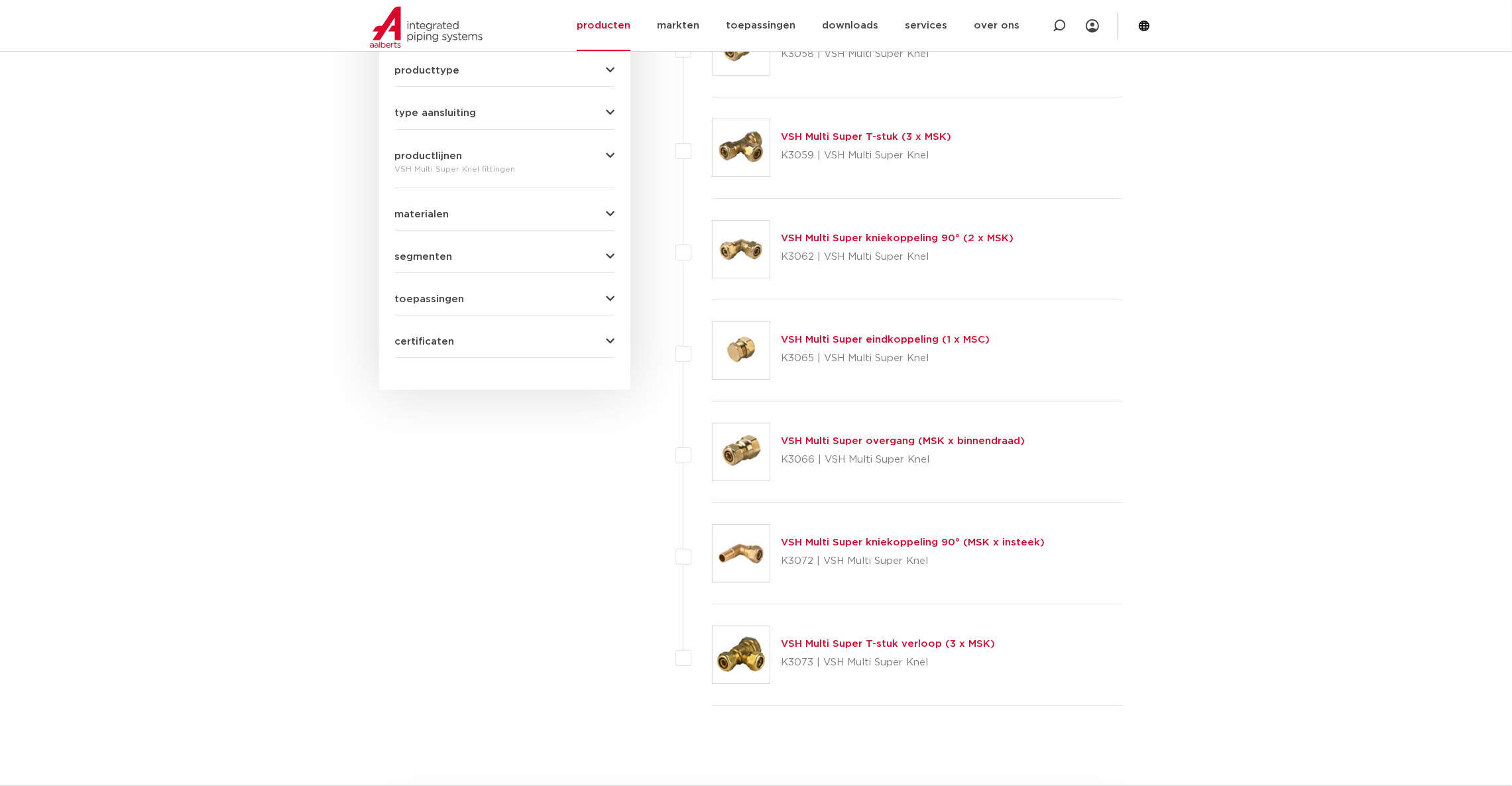
drag, startPoint x: 0, startPoint y: 0, endPoint x: 416, endPoint y: 464, distance: 623.2
click at [416, 464] on div "wis alles filter producten zoek op naam of productnummer alle categorieën [GEOG…" at bounding box center [505, 198] width 252 height 1077
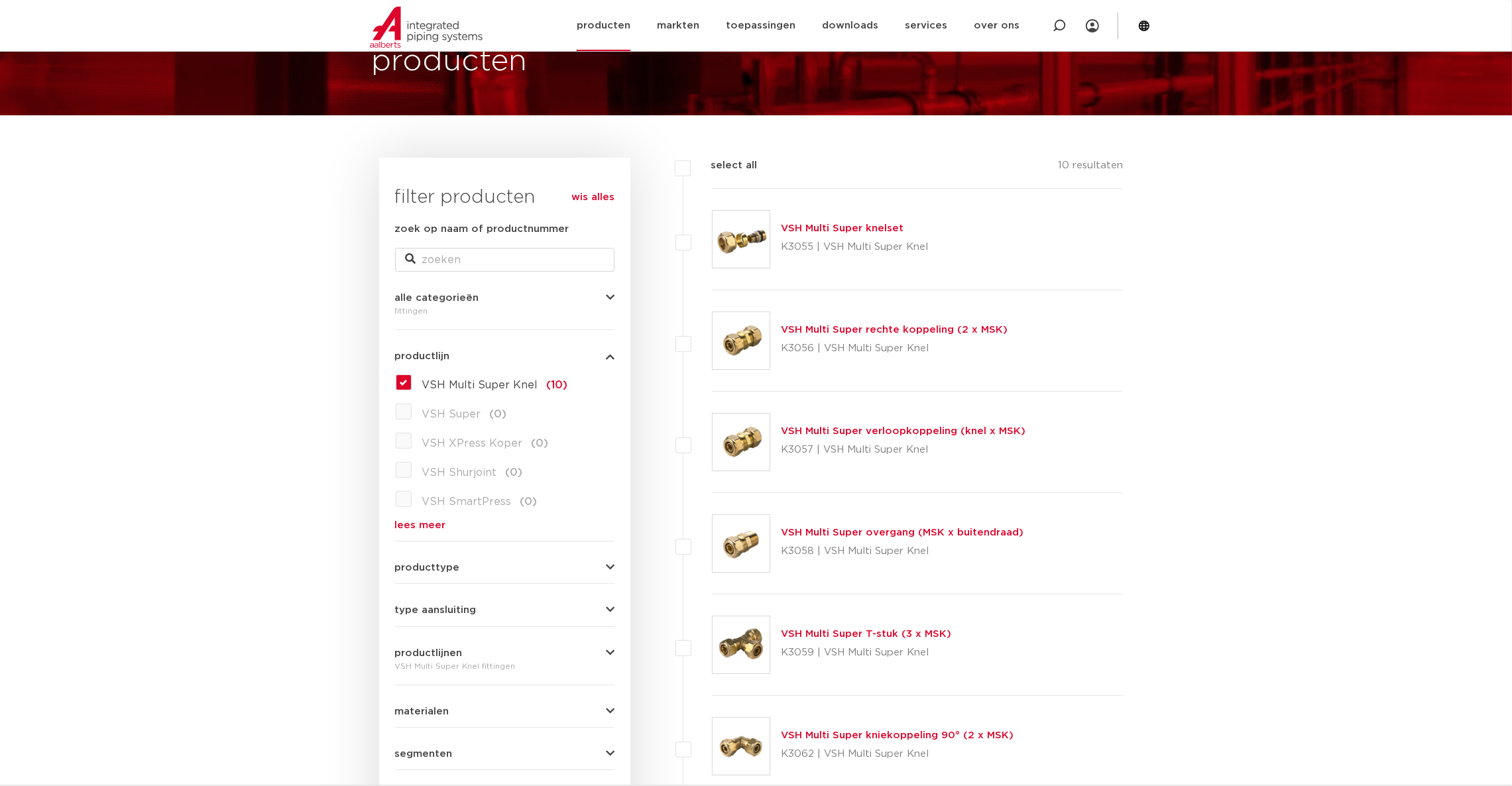
click at [628, 25] on link "producten" at bounding box center [603, 25] width 53 height 51
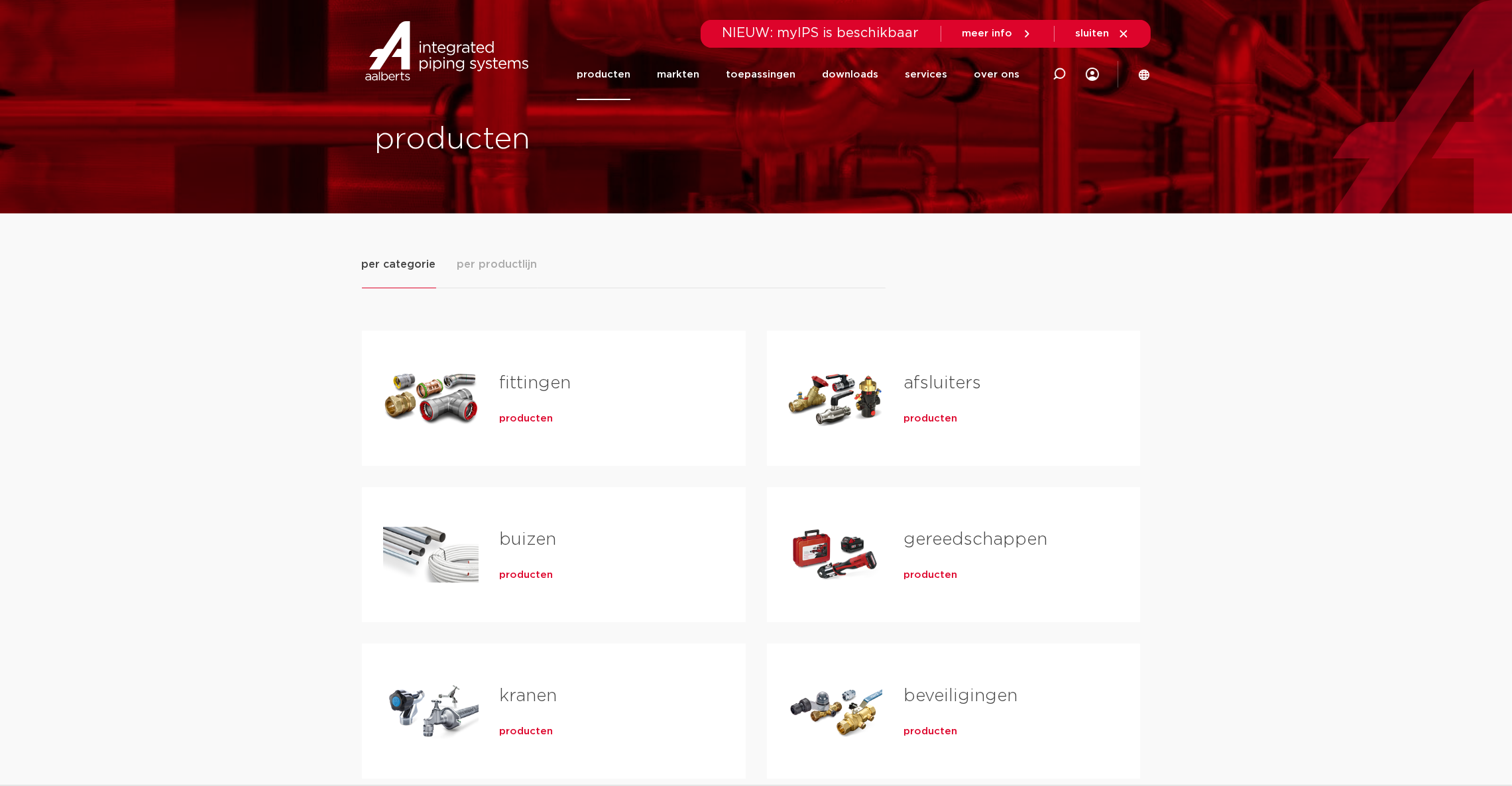
drag, startPoint x: 0, startPoint y: 0, endPoint x: 93, endPoint y: 483, distance: 491.9
click at [93, 483] on div "per categorie per productlijn fittingen producten buizen producten" at bounding box center [756, 548] width 1512 height 672
click at [82, 479] on div "per categorie per productlijn fittingen producten buizen producten" at bounding box center [756, 548] width 1512 height 672
drag, startPoint x: 458, startPoint y: 413, endPoint x: 259, endPoint y: 433, distance: 200.0
click at [259, 433] on div "per categorie per productlijn fittingen producten buizen producten" at bounding box center [756, 548] width 1512 height 672
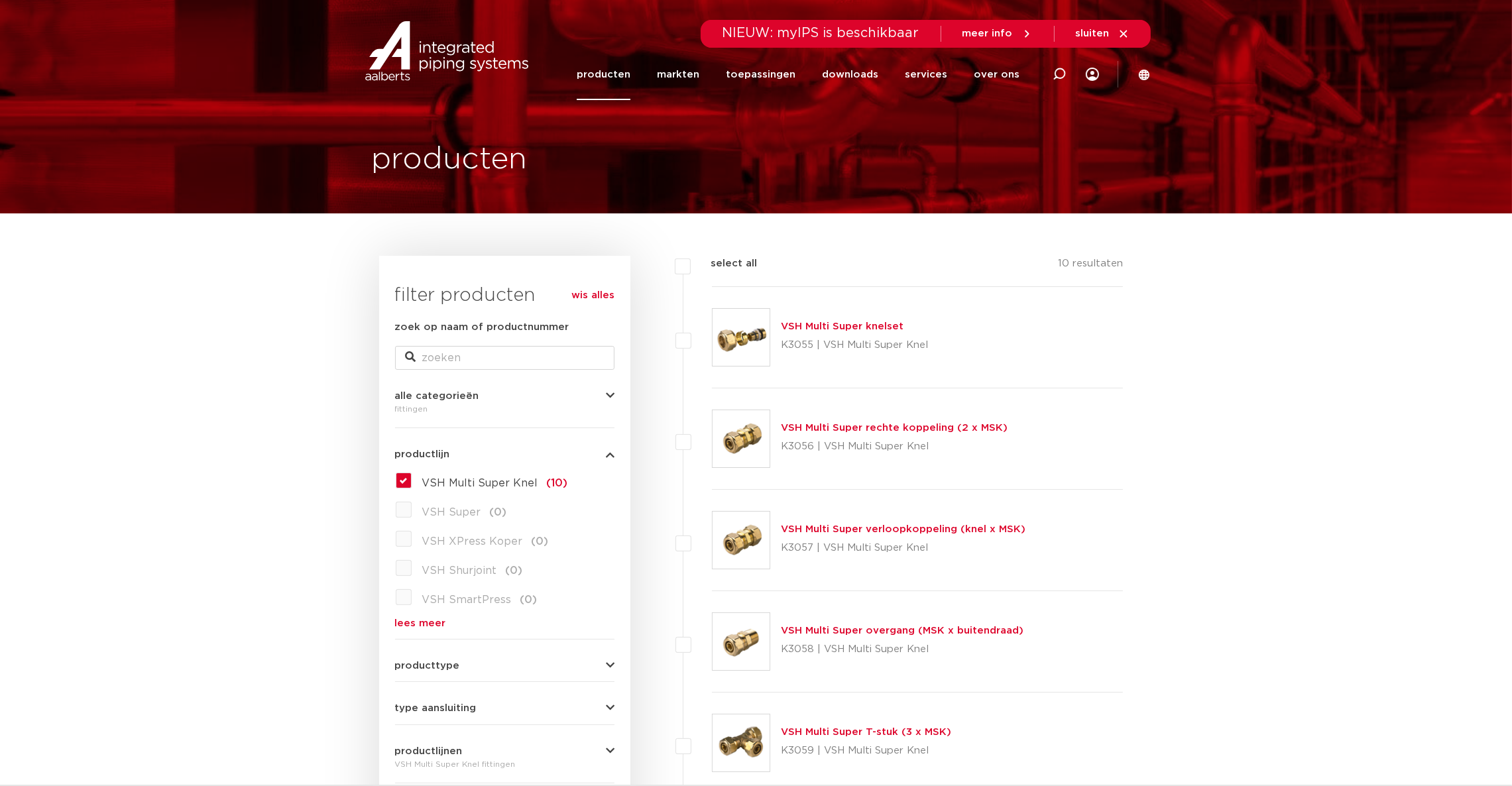
click at [424, 59] on img at bounding box center [446, 51] width 169 height 59
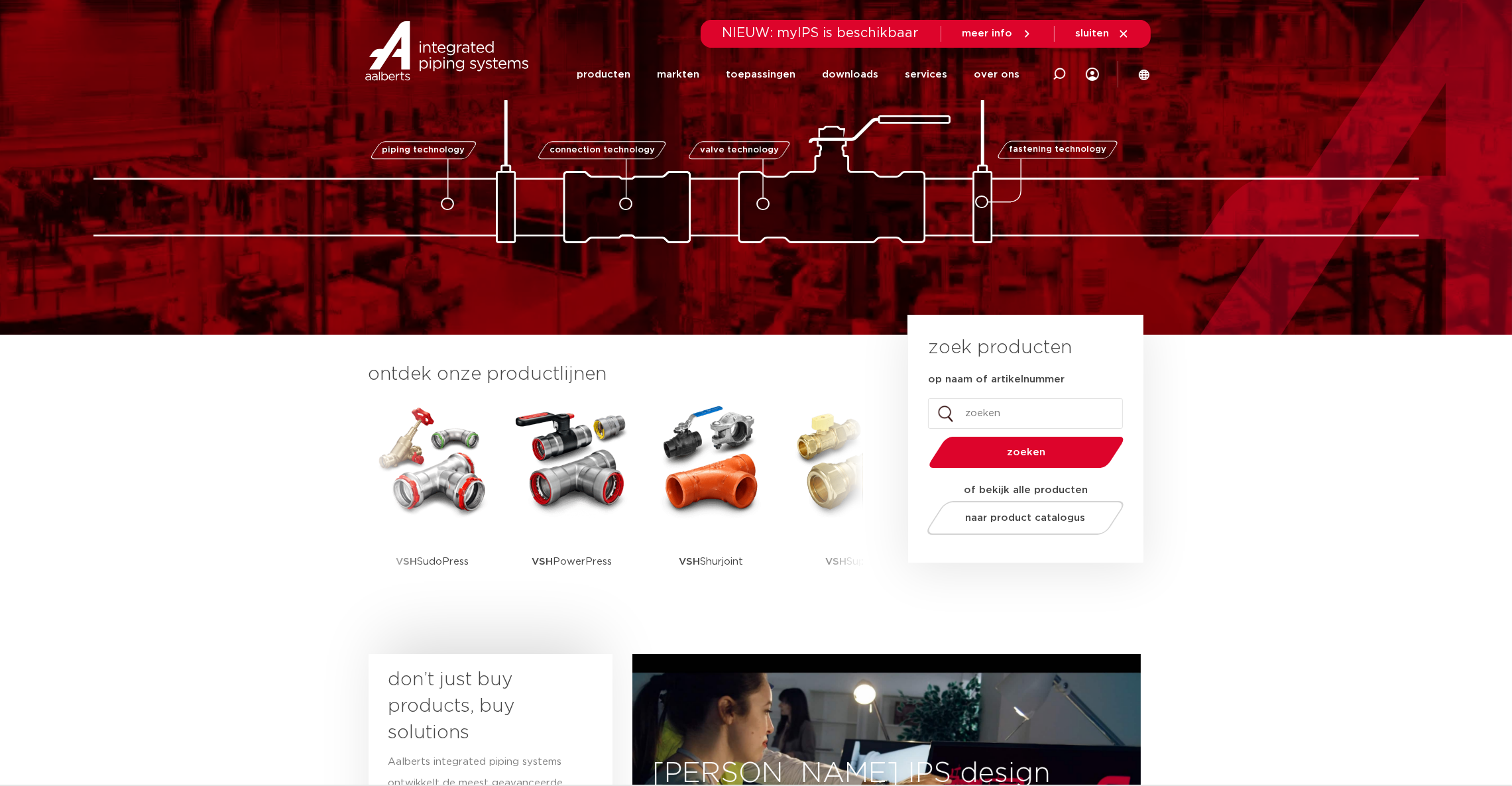
scroll to position [100, 0]
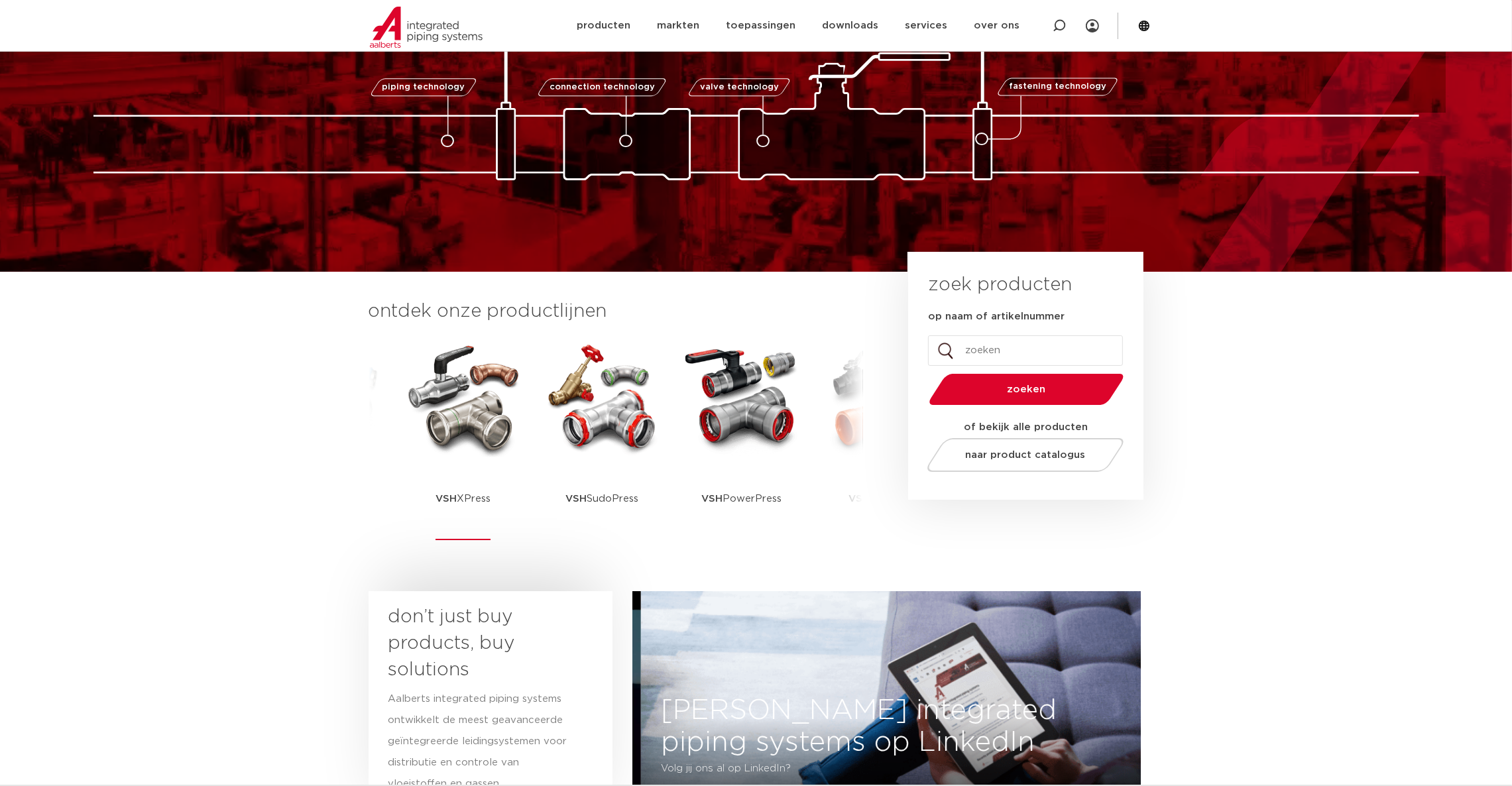
click at [457, 452] on img at bounding box center [463, 397] width 120 height 120
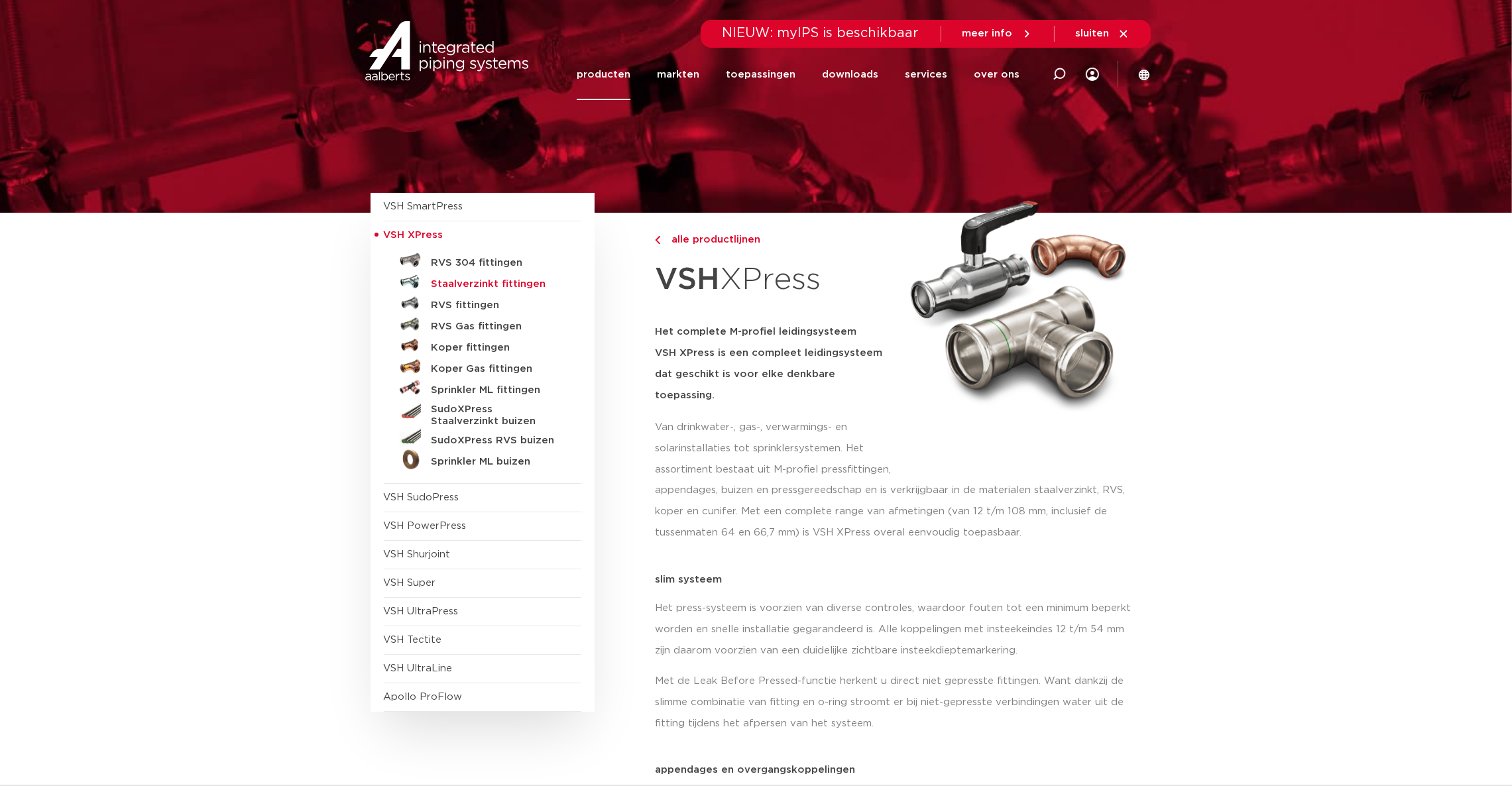
click at [500, 282] on h5 "Staalverzinkt fittingen" at bounding box center [497, 285] width 131 height 12
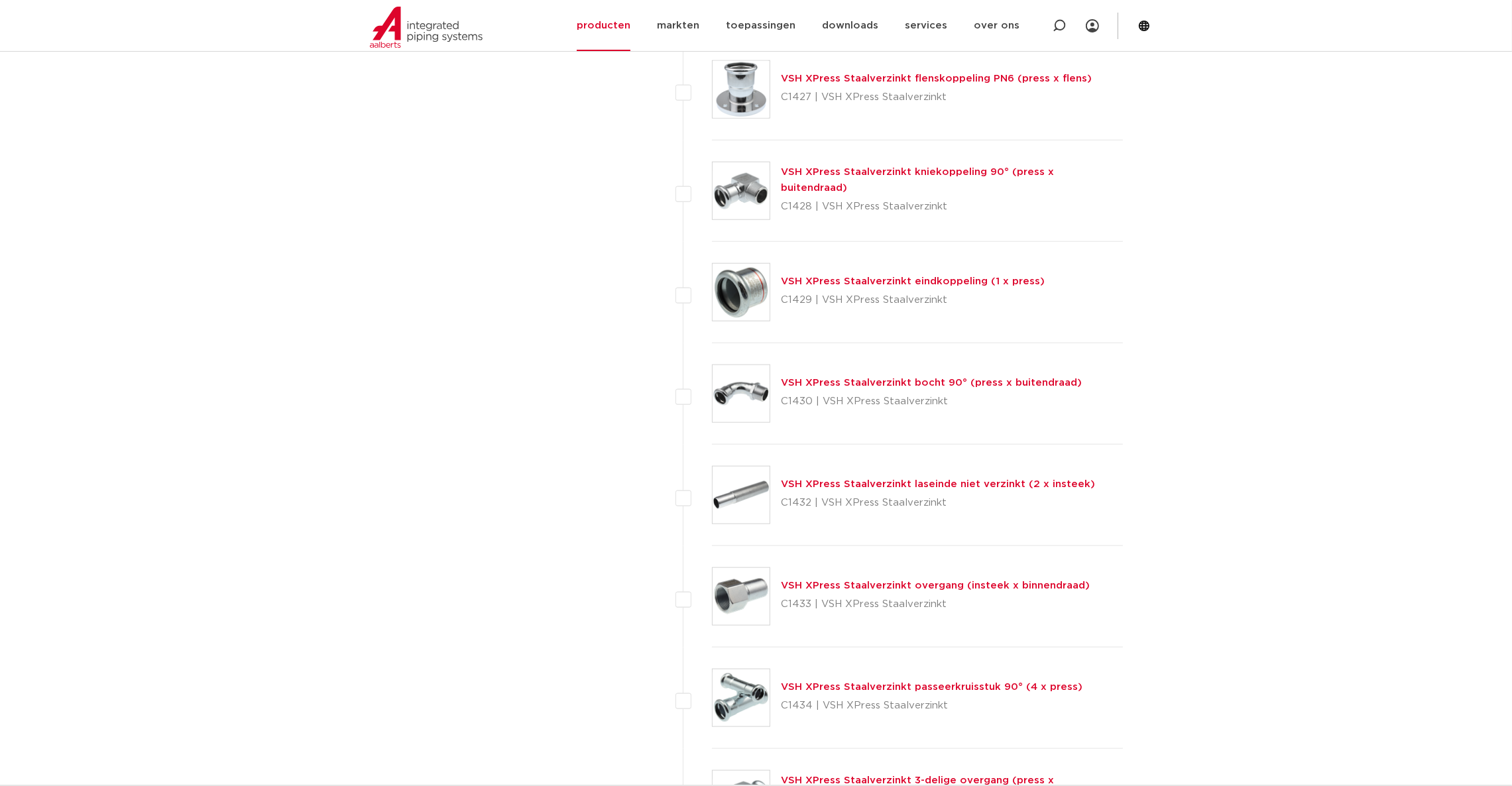
scroll to position [2087, 0]
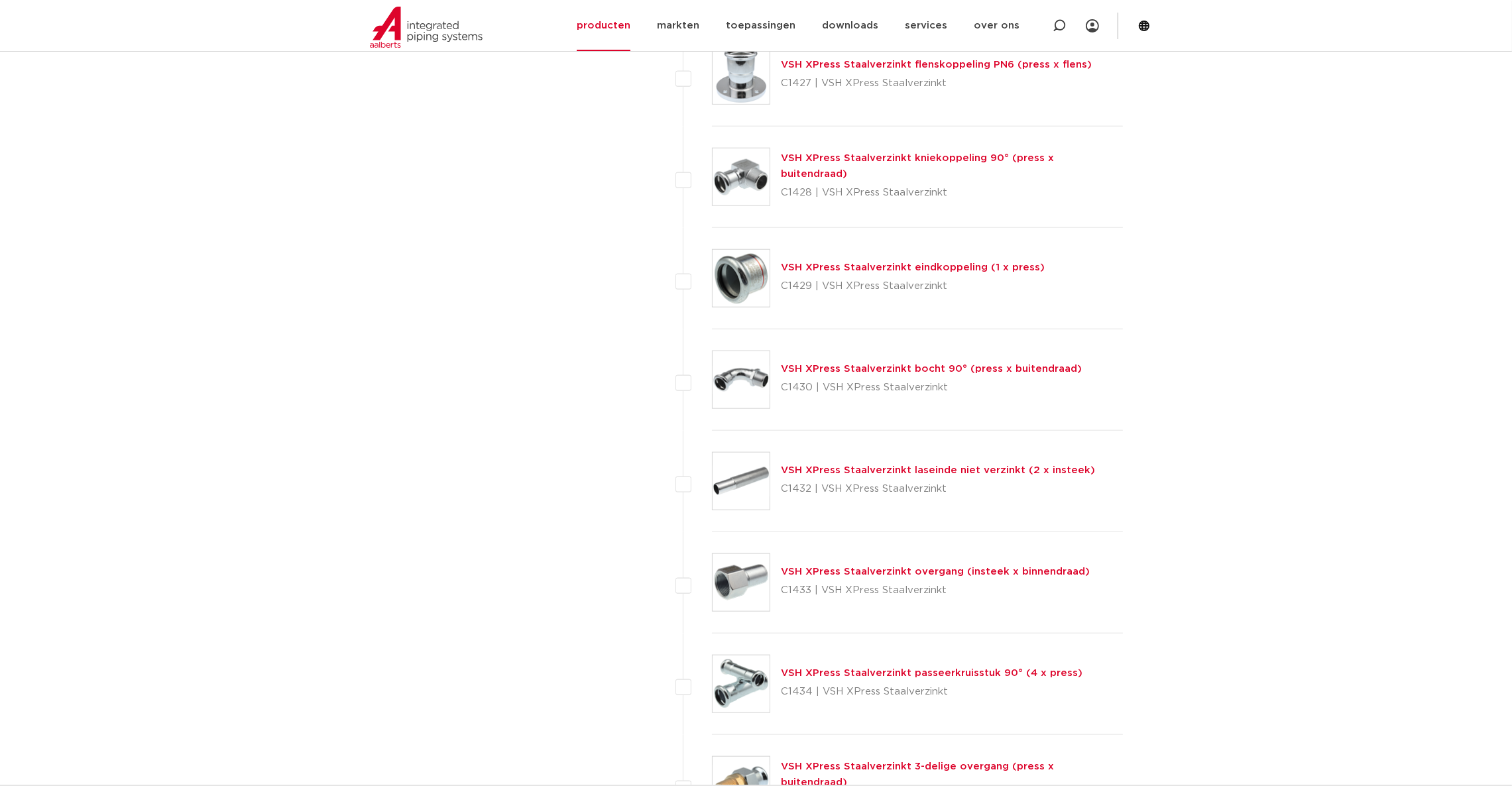
click at [876, 265] on link "VSH XPress Staalverzinkt eindkoppeling (1 x press)" at bounding box center [913, 267] width 264 height 10
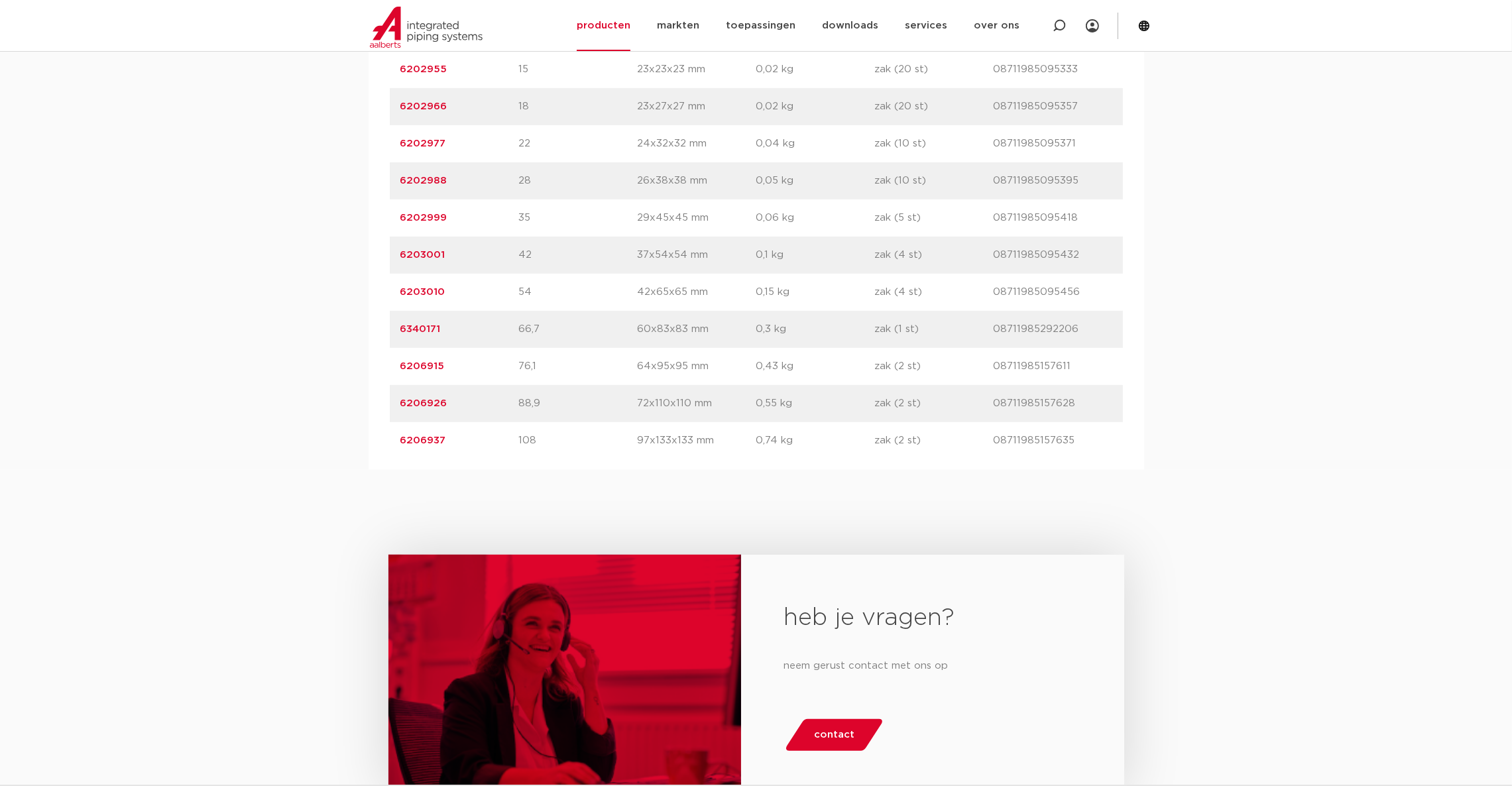
scroll to position [994, 0]
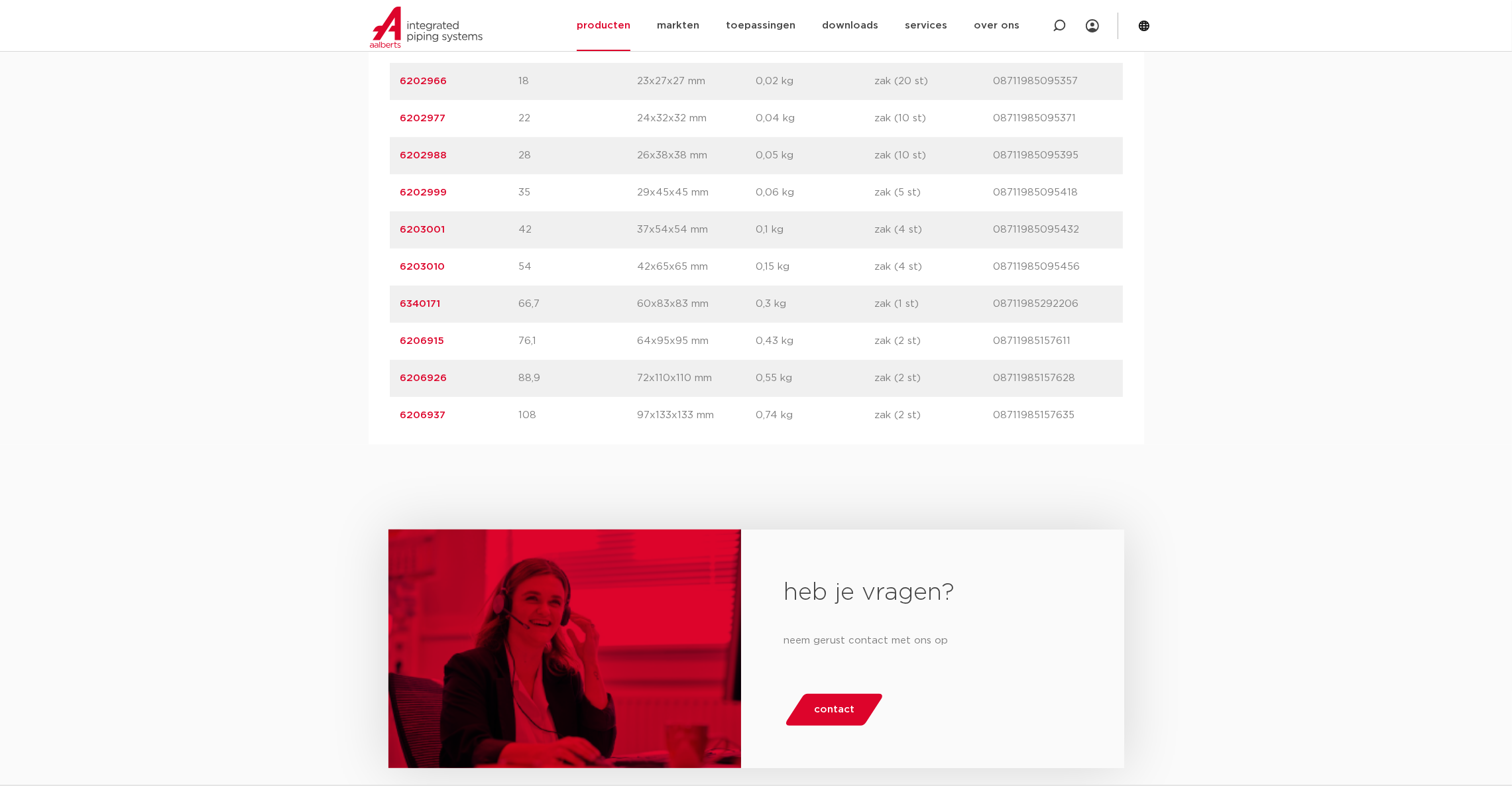
drag, startPoint x: 457, startPoint y: 304, endPoint x: 397, endPoint y: 298, distance: 60.3
click at [397, 298] on div "artikelnummer 6340171 afmeting 66,7 afmetingen 60x83x83 mm gewicht 0,3 kg verpa…" at bounding box center [756, 304] width 733 height 37
copy link "6340171"
drag, startPoint x: 447, startPoint y: 270, endPoint x: 392, endPoint y: 264, distance: 55.3
click at [392, 264] on div "artikelnummer 6203010 afmeting 54 afmetingen 42x65x65 mm gewicht 0,15 kg verpak…" at bounding box center [756, 267] width 733 height 37
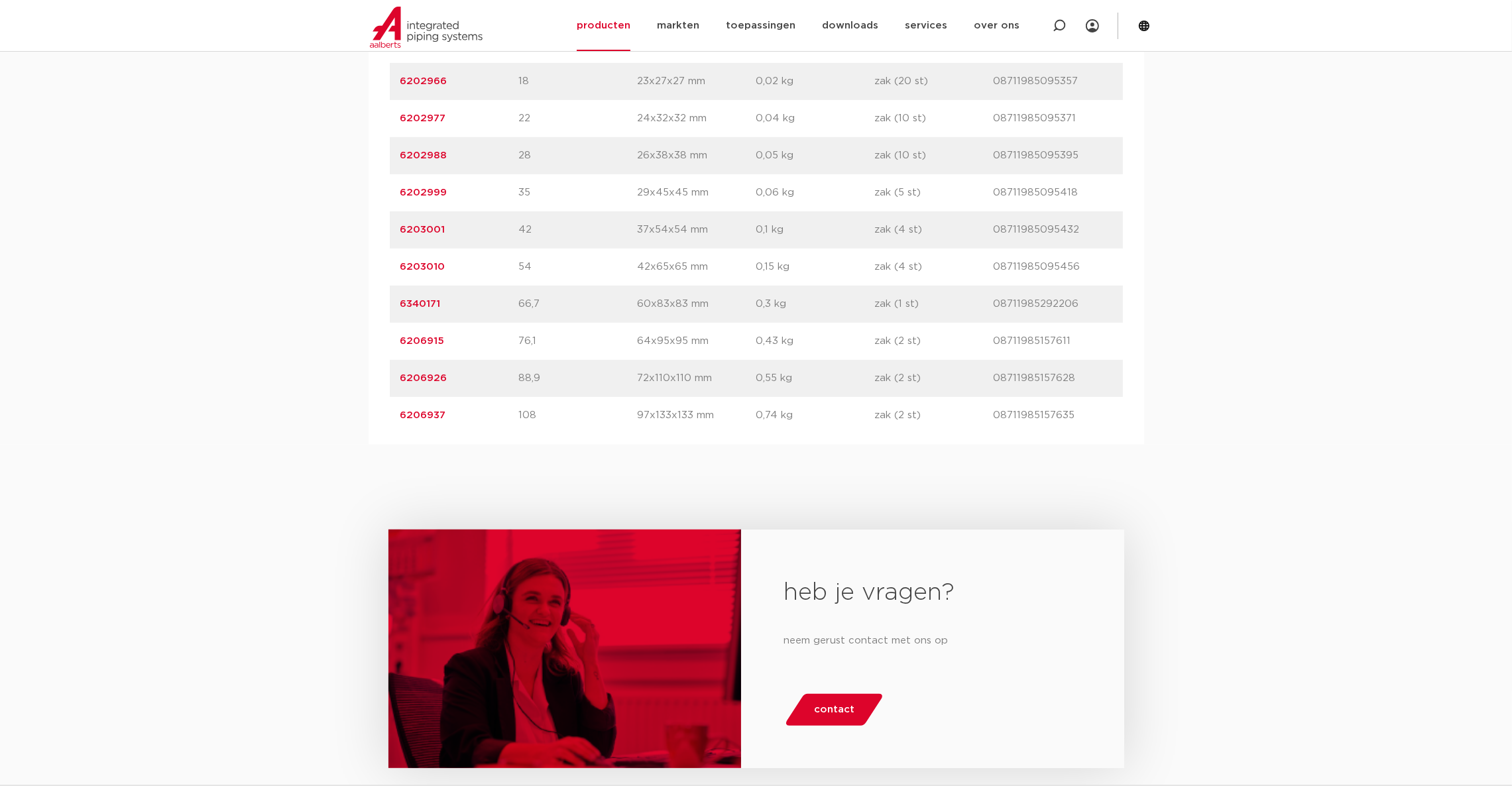
copy link "6203010"
drag, startPoint x: 395, startPoint y: 301, endPoint x: 373, endPoint y: 300, distance: 22.0
click at [373, 300] on div "artikelnummer afmeting afmetingen gewicht verpakking gtin artikelnummer 6202955…" at bounding box center [756, 211] width 776 height 466
drag, startPoint x: 454, startPoint y: 297, endPoint x: 399, endPoint y: 298, distance: 55.0
click at [400, 298] on p "6340171" at bounding box center [459, 304] width 119 height 16
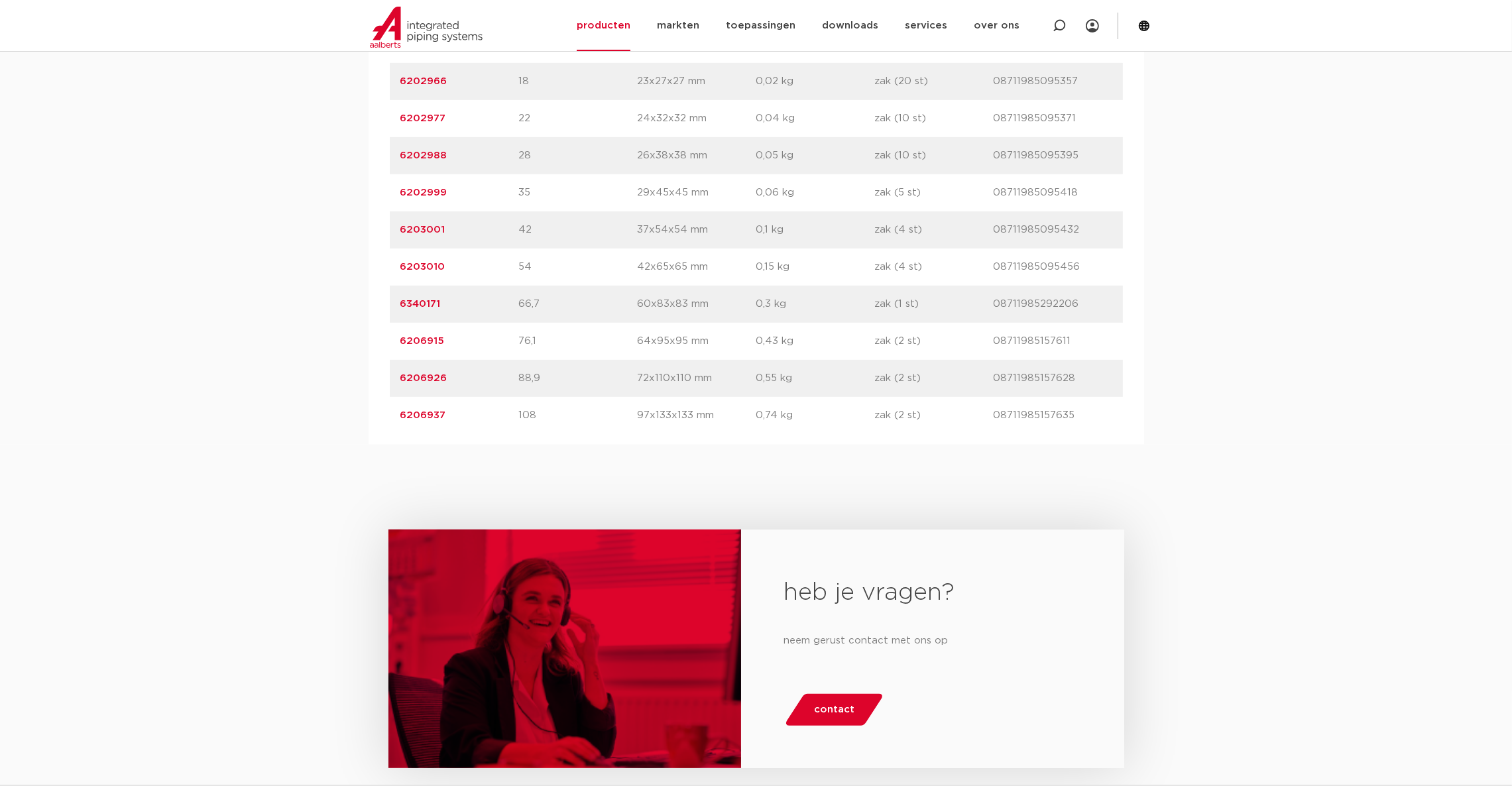
copy link "6340171"
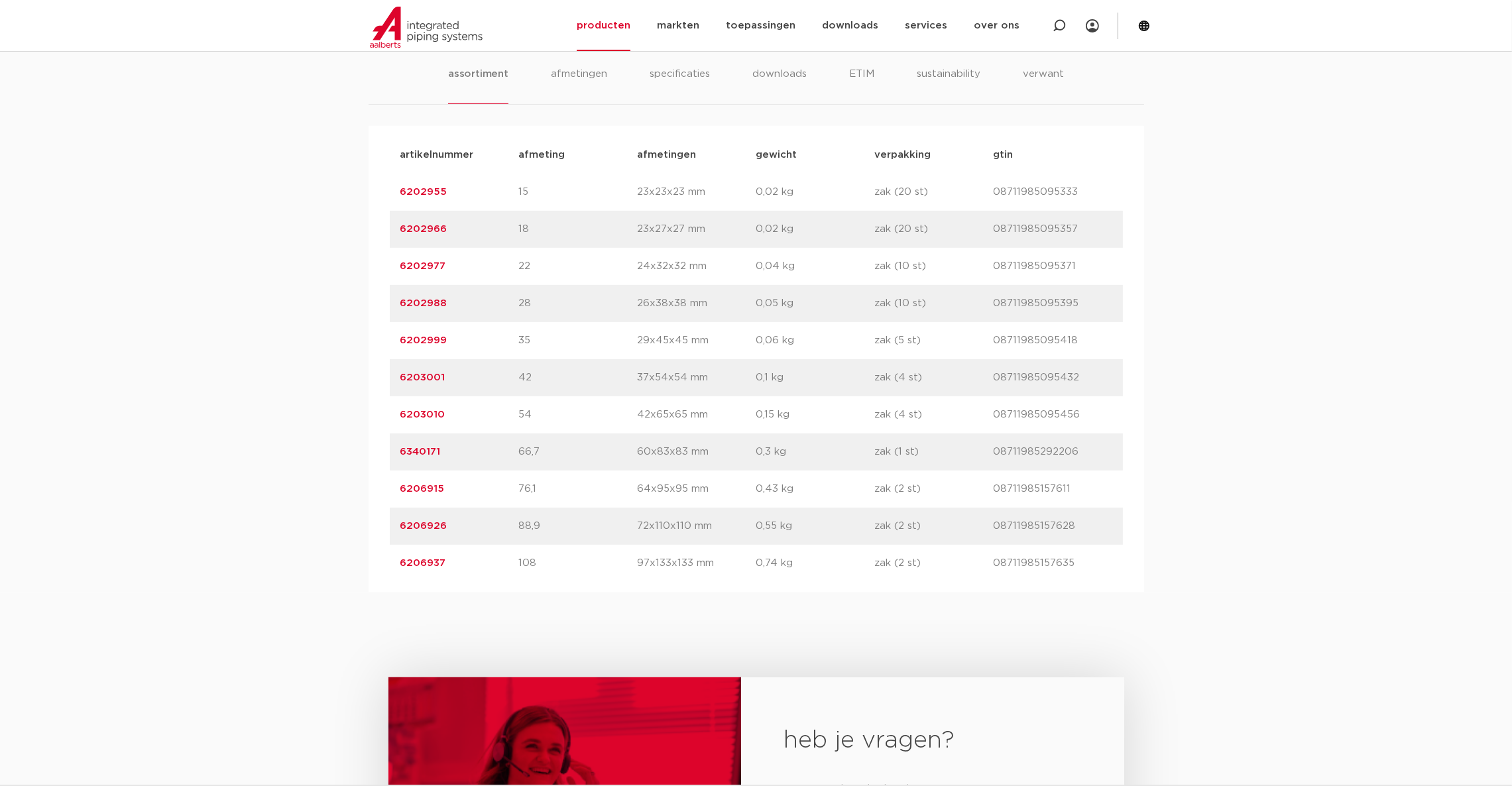
scroll to position [796, 0]
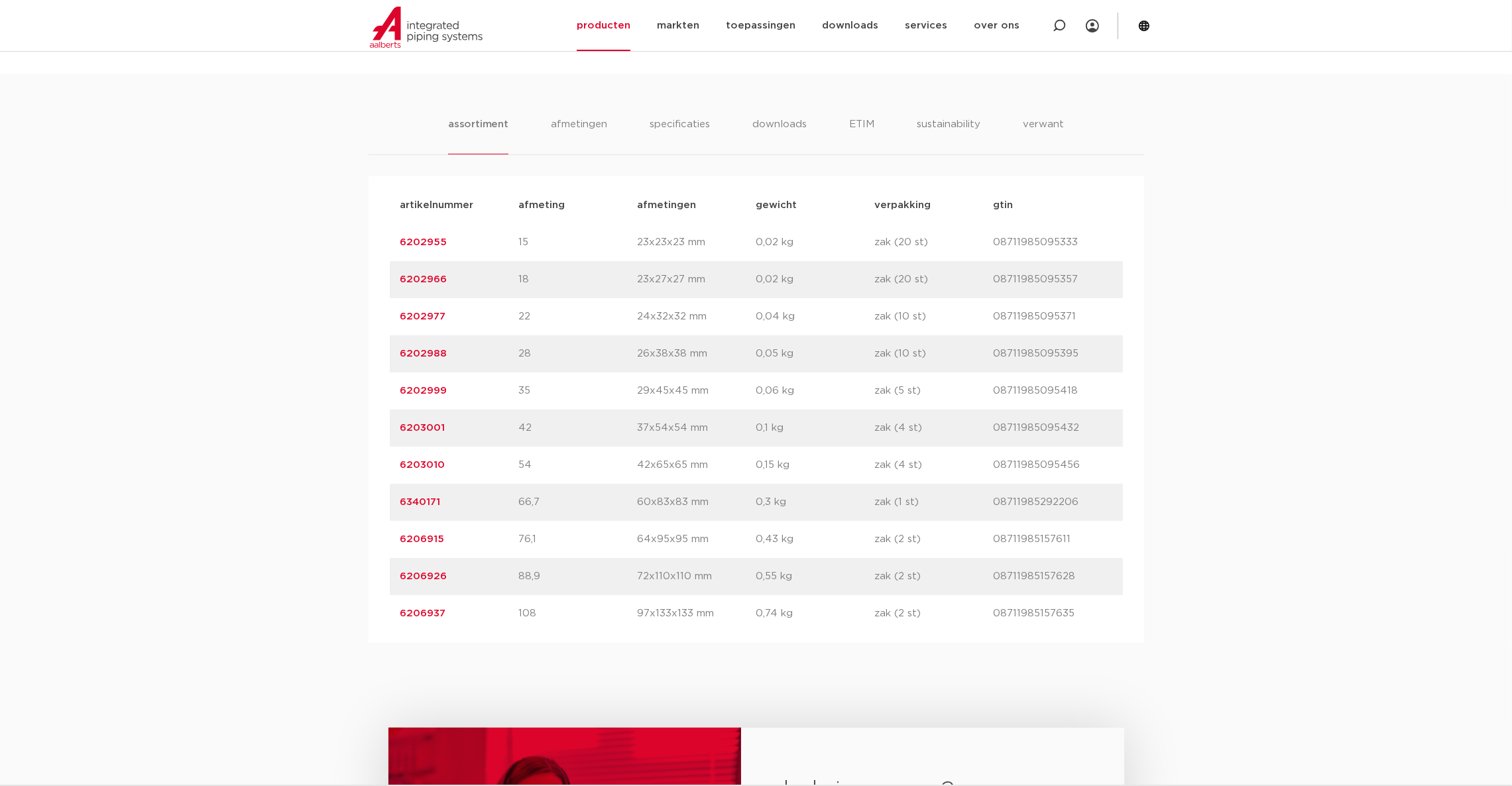
drag, startPoint x: 460, startPoint y: 433, endPoint x: 389, endPoint y: 421, distance: 72.0
click at [390, 421] on div "artikelnummer 6203001 afmeting 42 afmetingen 37x54x54 mm gewicht 0,1 kg verpakk…" at bounding box center [756, 428] width 733 height 37
copy link "6203001"
